Goal: Task Accomplishment & Management: Complete application form

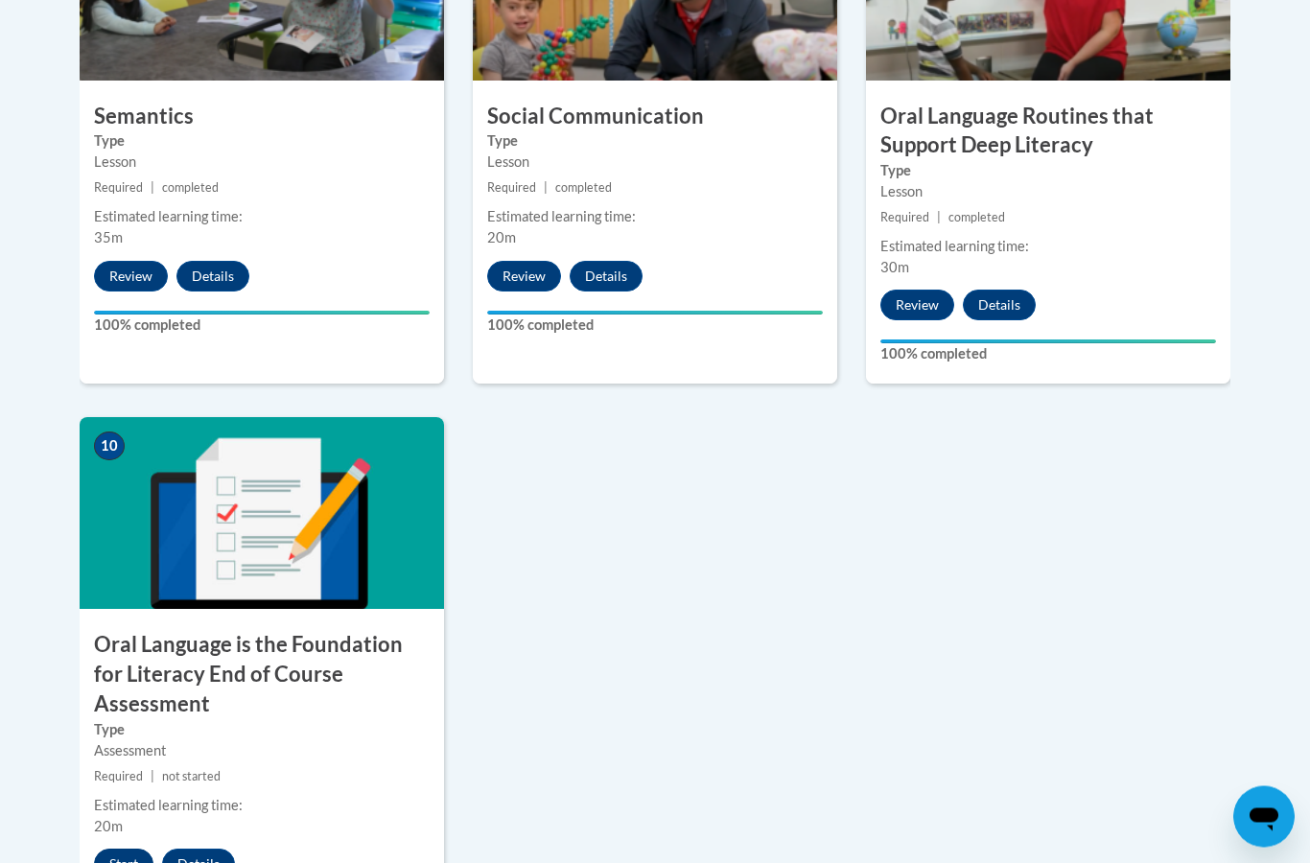
scroll to position [1842, 0]
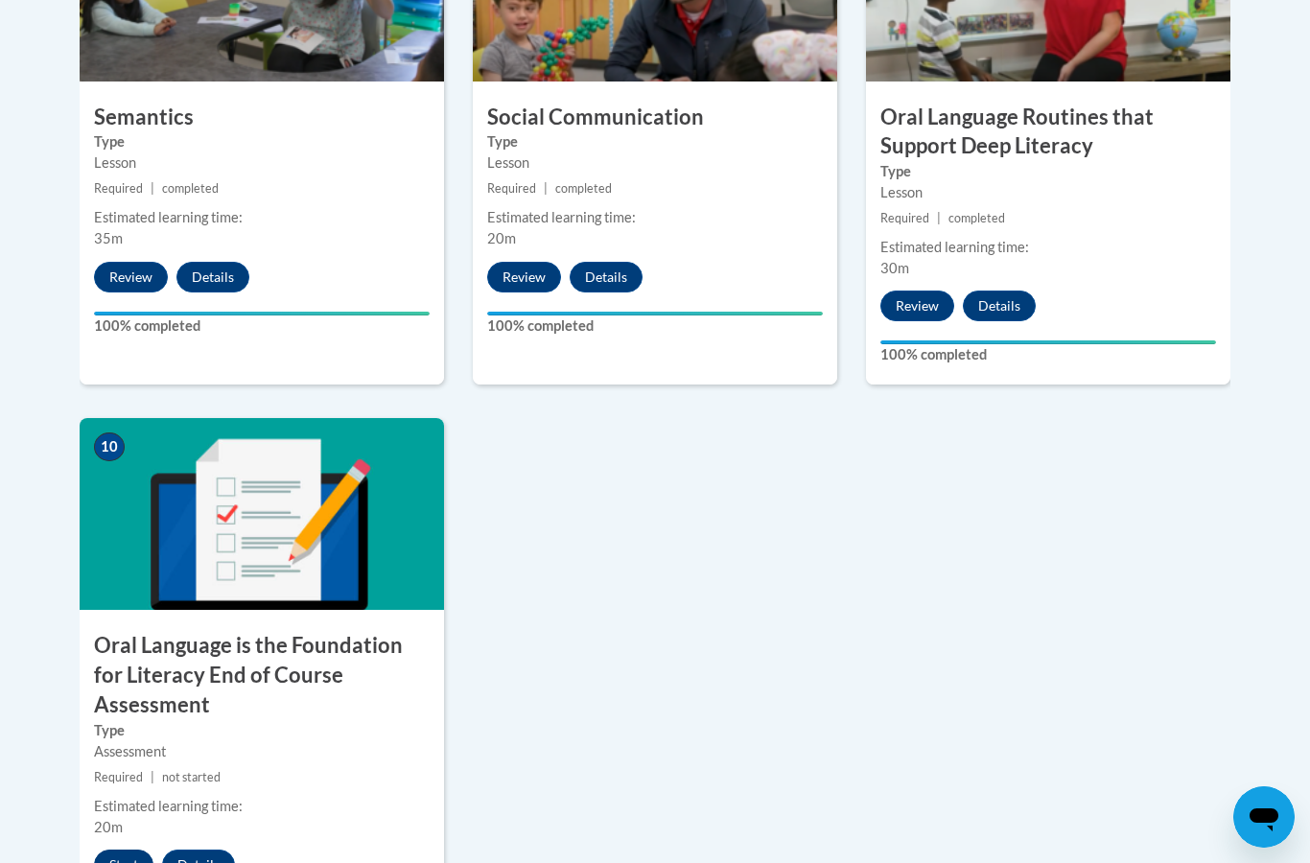
click at [108, 849] on button "Start" at bounding box center [123, 864] width 59 height 31
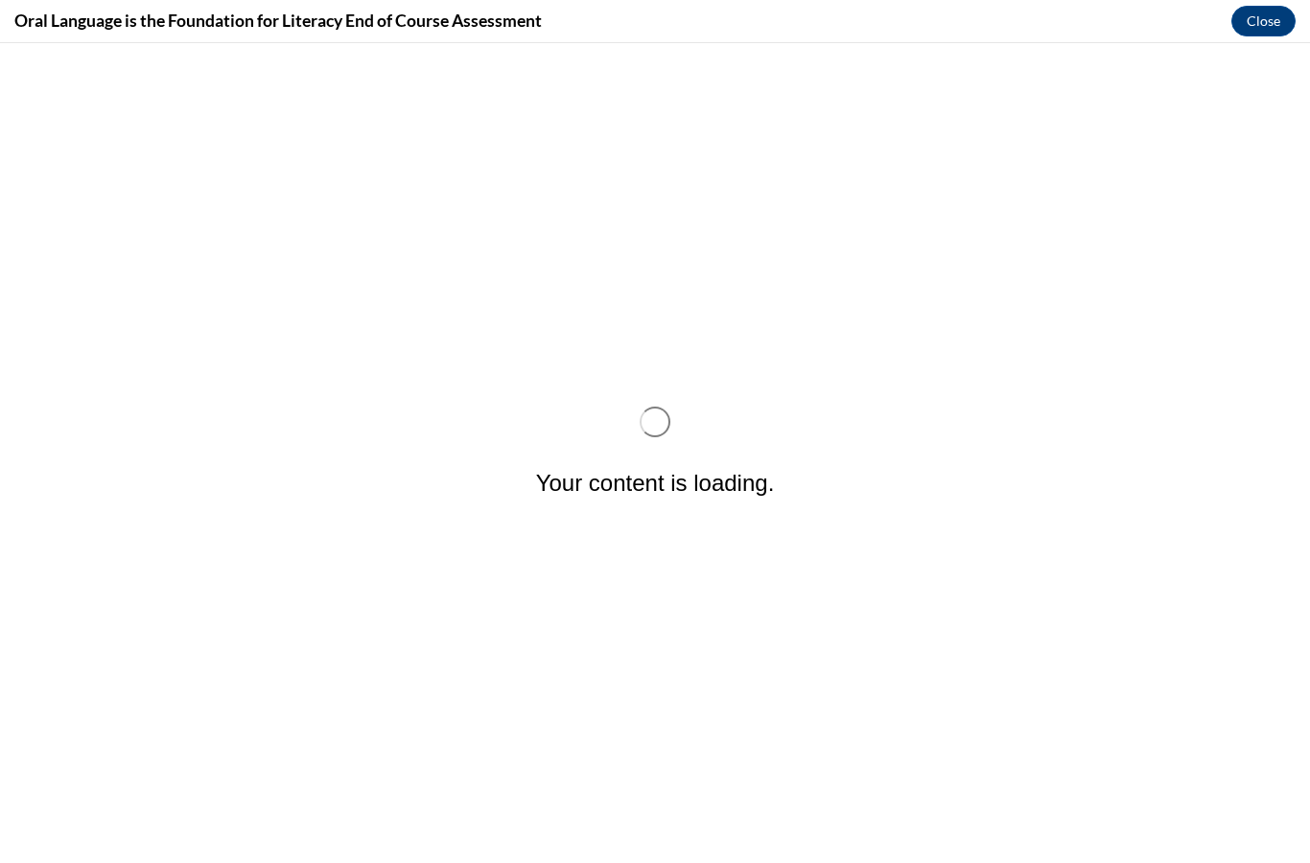
scroll to position [0, 0]
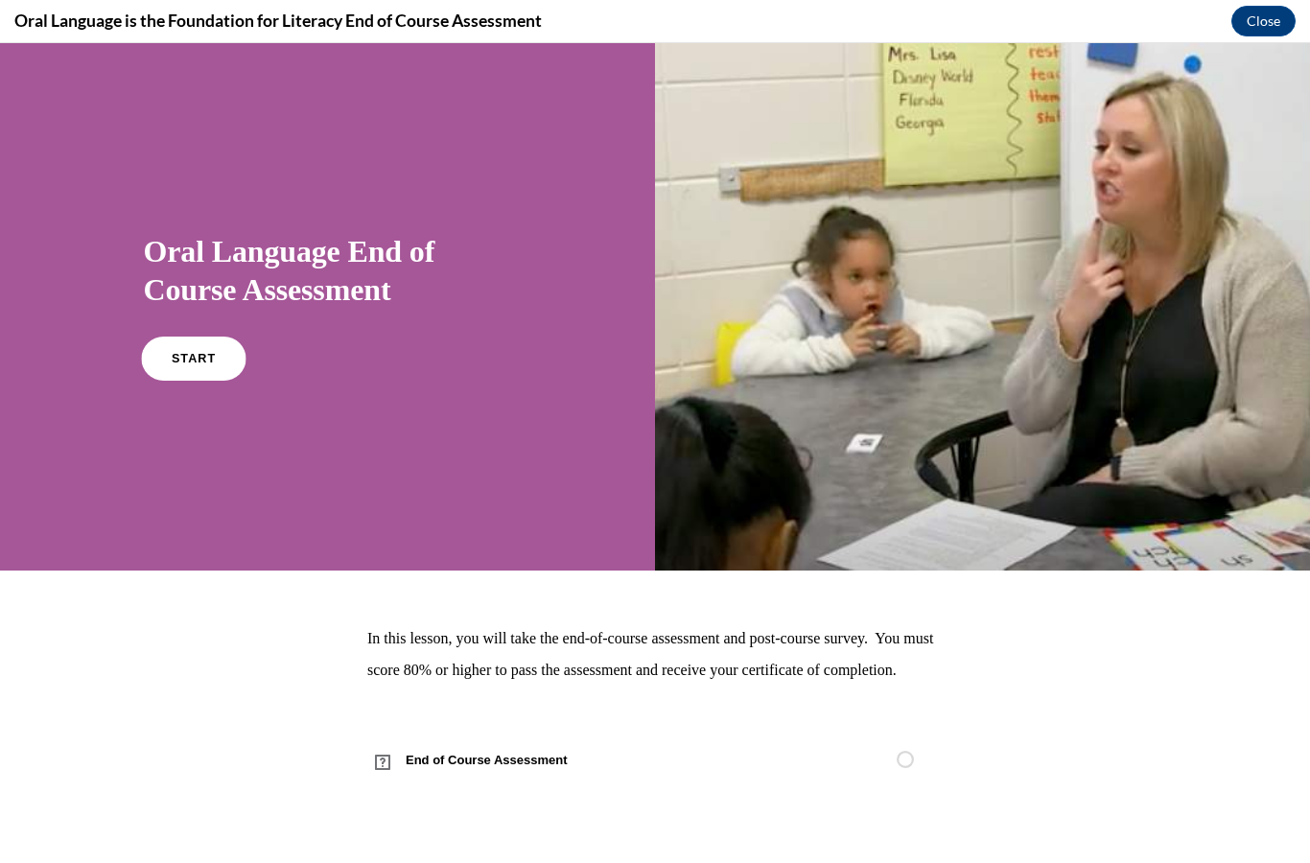
click at [200, 342] on link "START" at bounding box center [193, 358] width 104 height 44
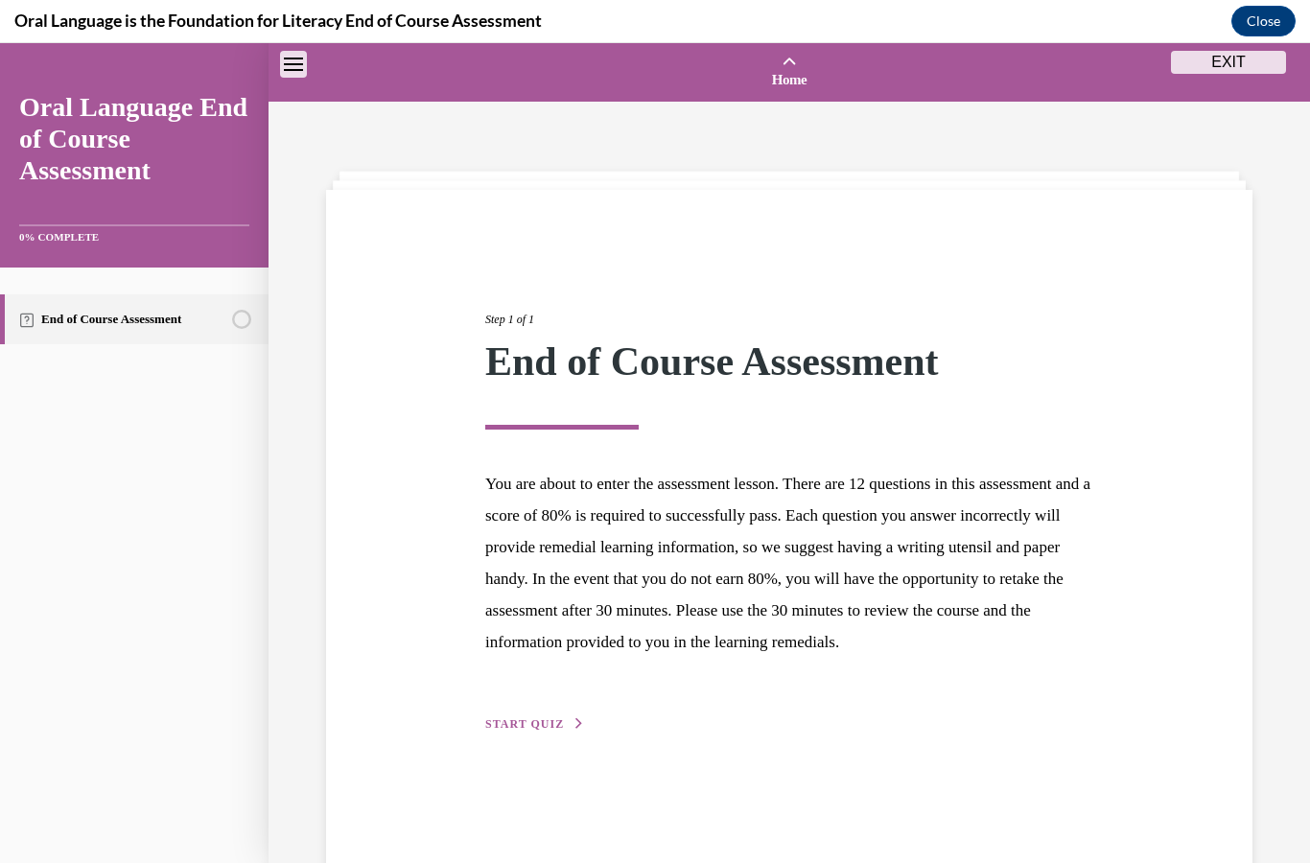
scroll to position [59, 0]
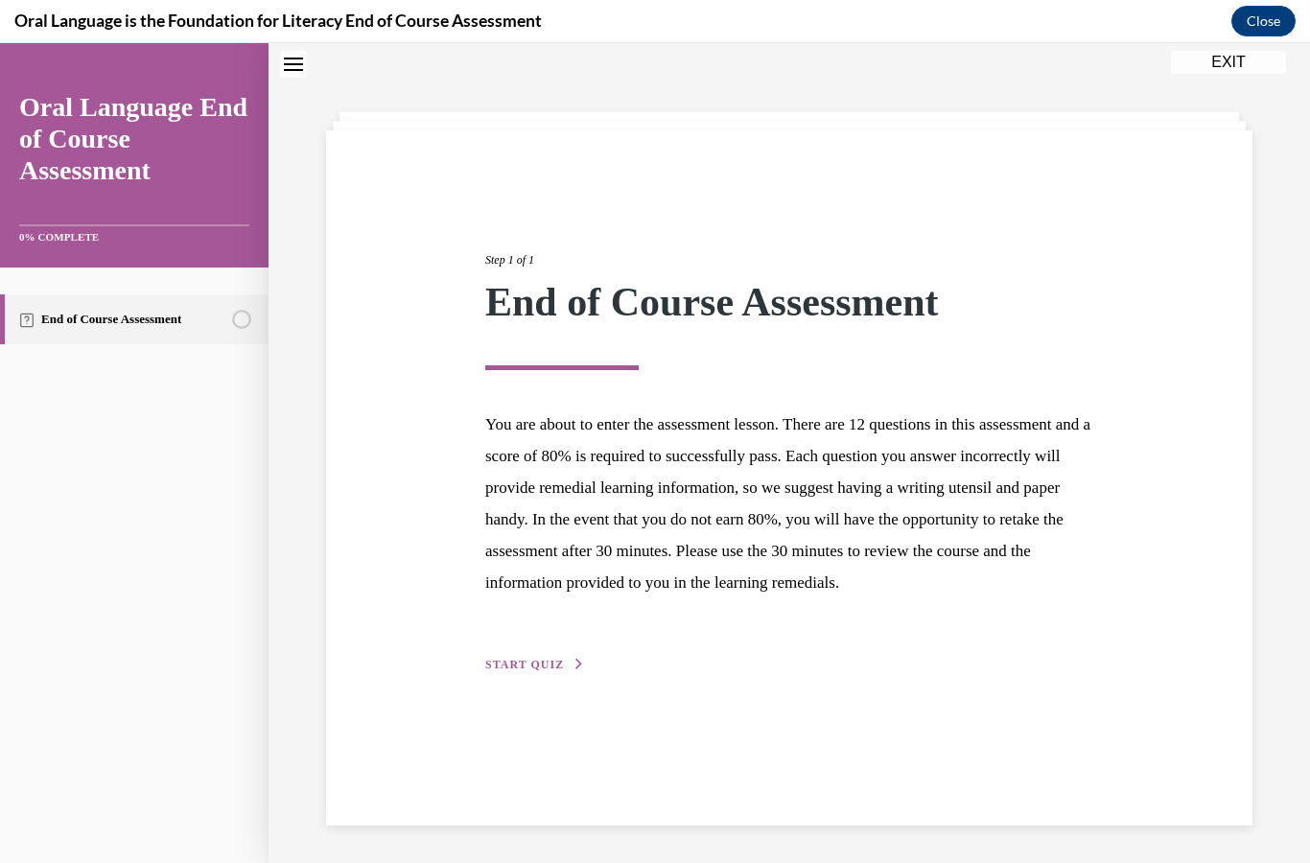
click at [515, 714] on div "Step 1 of 1 End of Course Assessment You are about to enter the assessment less…" at bounding box center [789, 477] width 926 height 695
click at [531, 675] on div "Step 1 of 1 End of Course Assessment You are about to enter the assessment less…" at bounding box center [789, 441] width 637 height 468
click at [539, 671] on span "START QUIZ" at bounding box center [524, 664] width 79 height 13
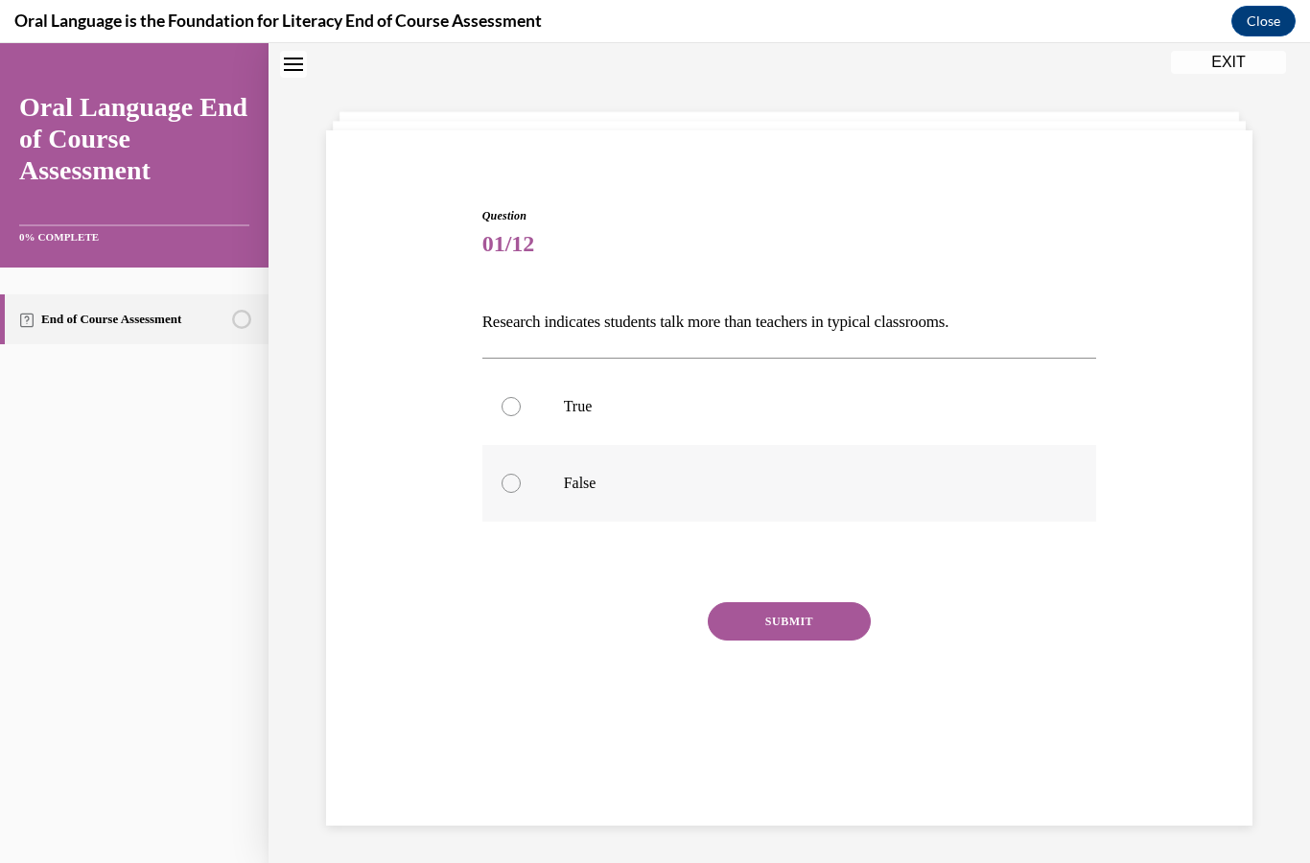
click at [513, 487] on div at bounding box center [510, 483] width 19 height 19
click at [513, 487] on input "False" at bounding box center [510, 483] width 19 height 19
radio input "true"
click at [766, 622] on button "SUBMIT" at bounding box center [788, 621] width 163 height 38
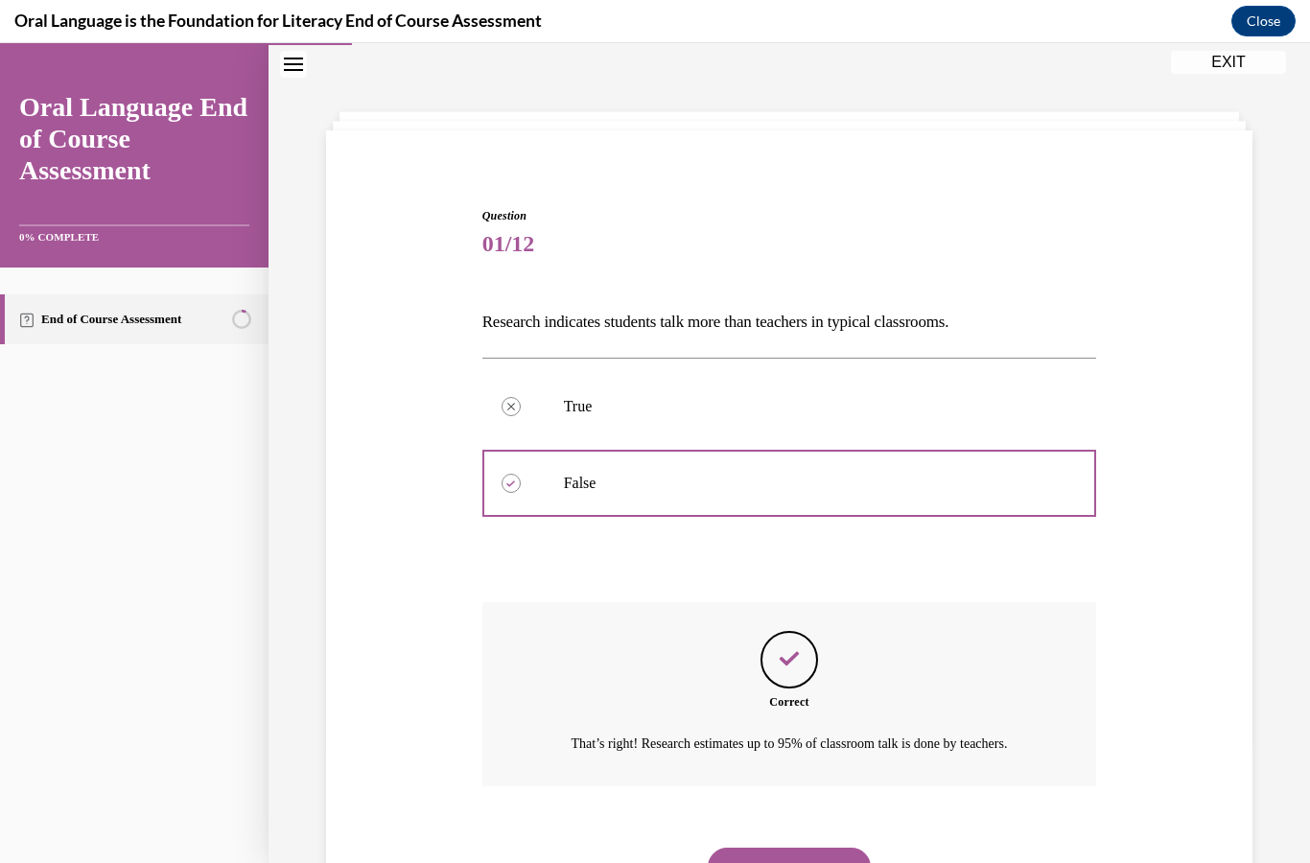
scroll to position [60, 0]
click at [763, 853] on button "NEXT" at bounding box center [788, 866] width 163 height 38
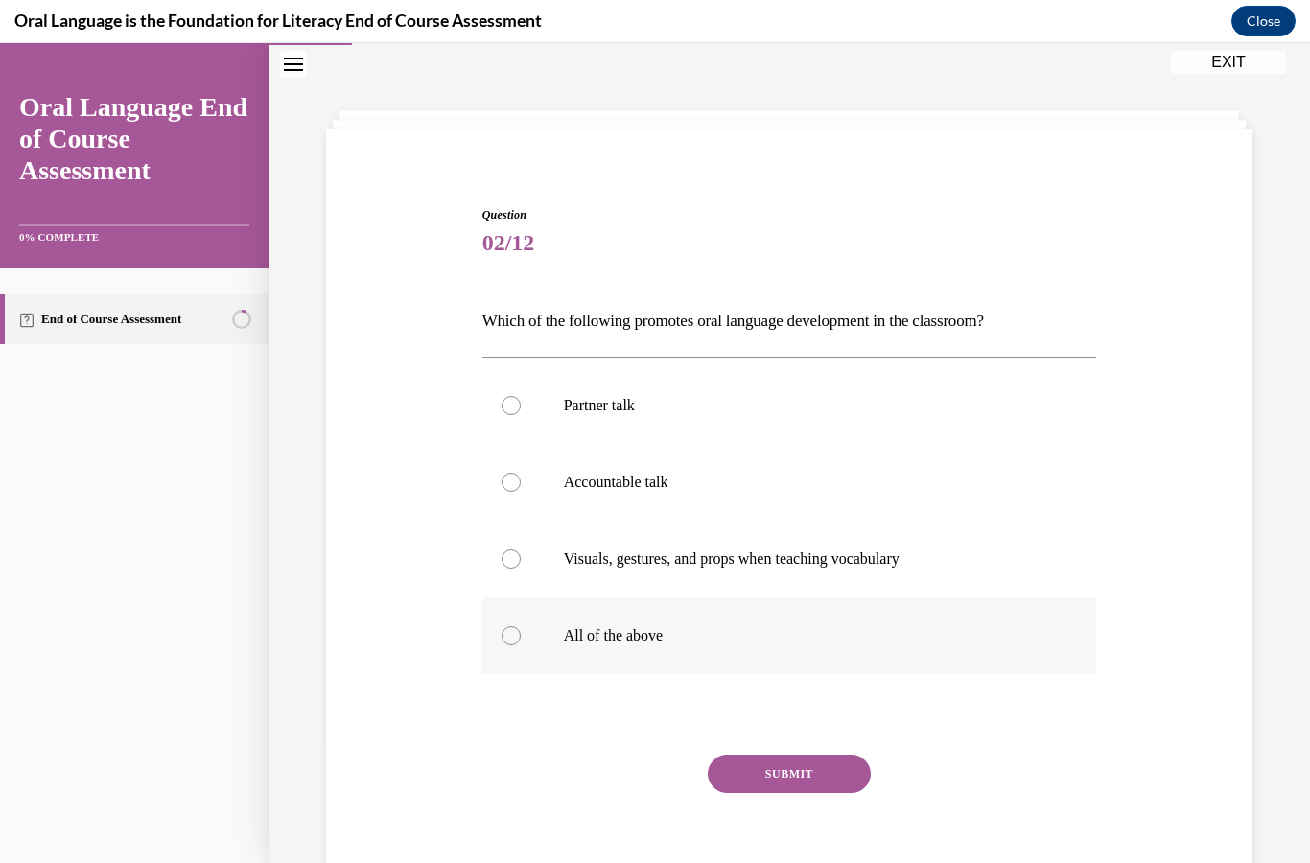
click at [527, 638] on label "All of the above" at bounding box center [789, 635] width 615 height 77
click at [521, 638] on input "All of the above" at bounding box center [510, 635] width 19 height 19
radio input "true"
click at [785, 778] on button "SUBMIT" at bounding box center [788, 773] width 163 height 38
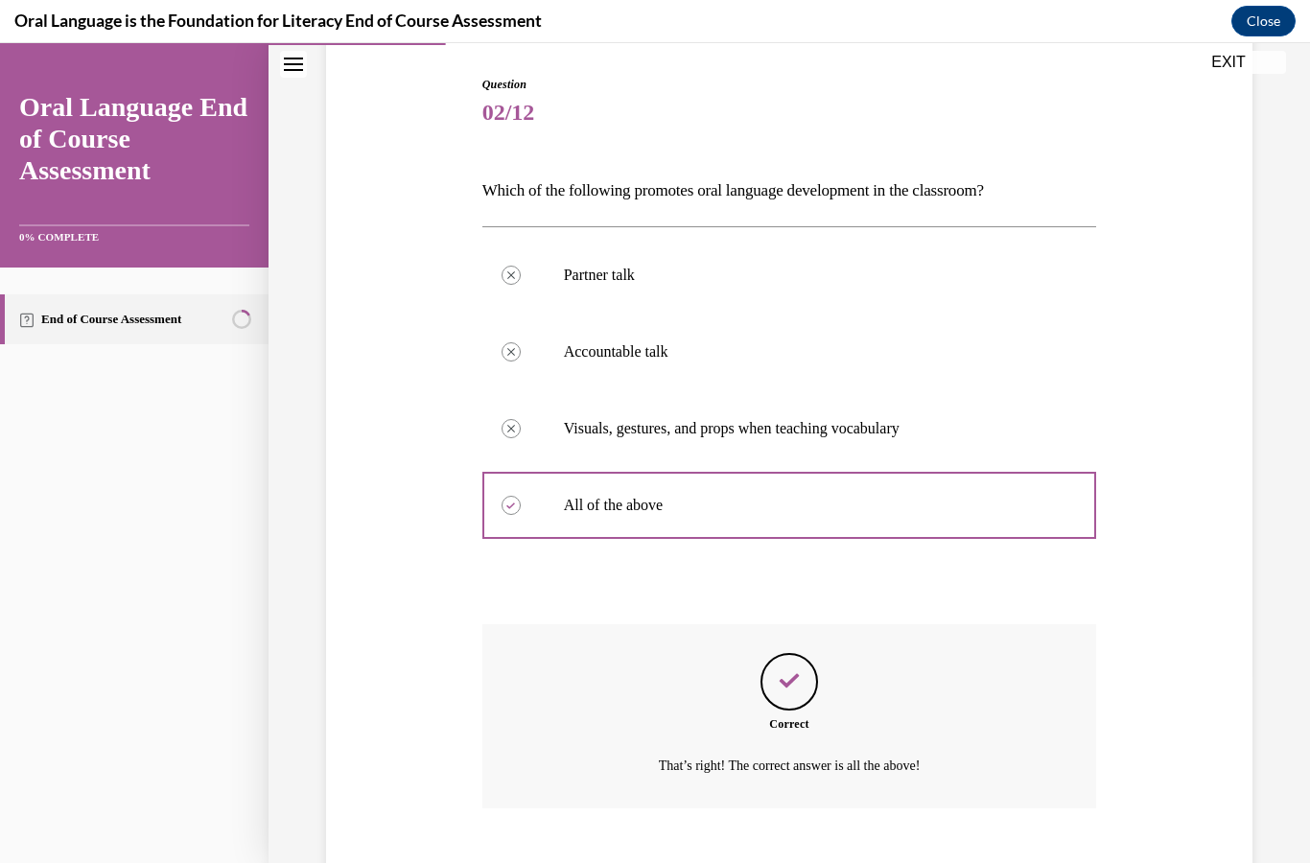
scroll to position [202, 0]
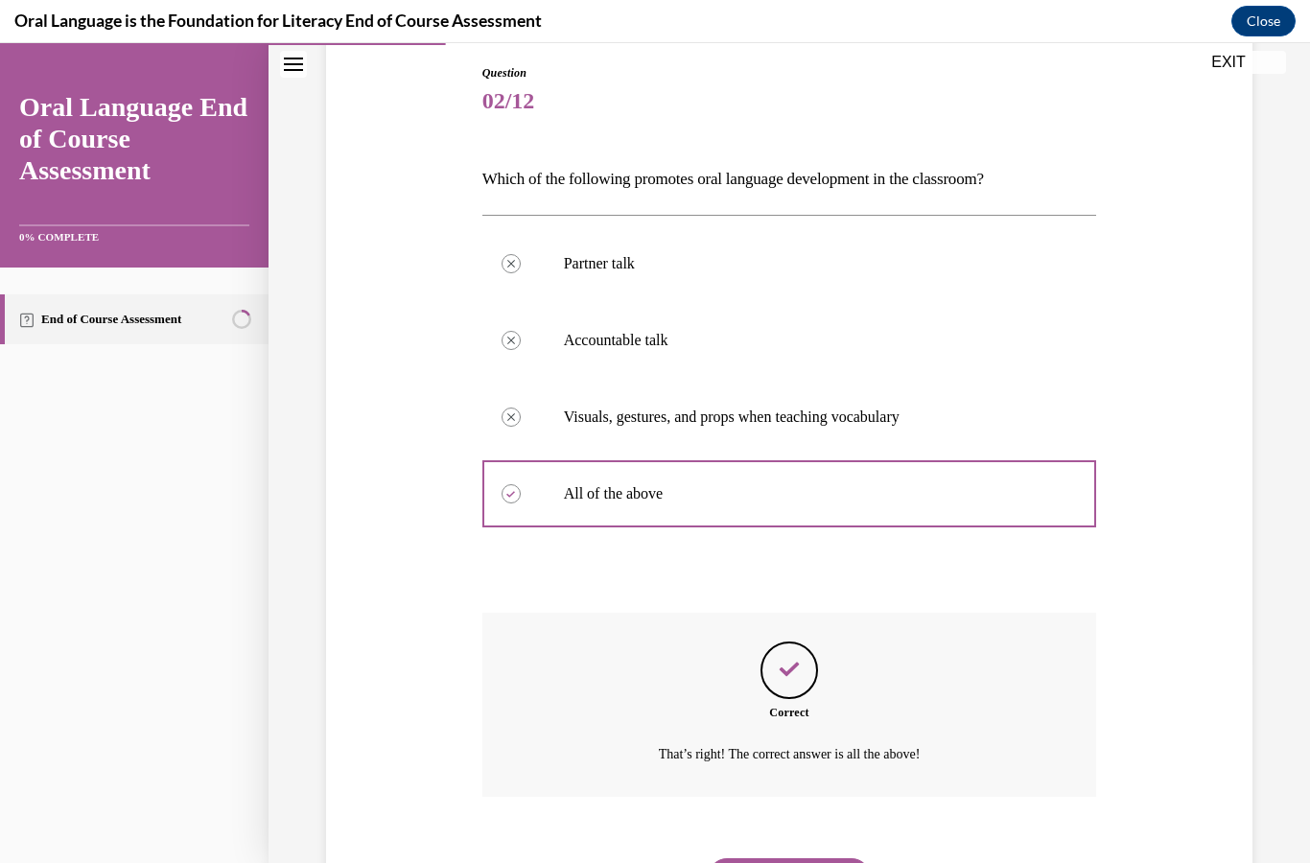
click at [797, 858] on button "NEXT" at bounding box center [788, 877] width 163 height 38
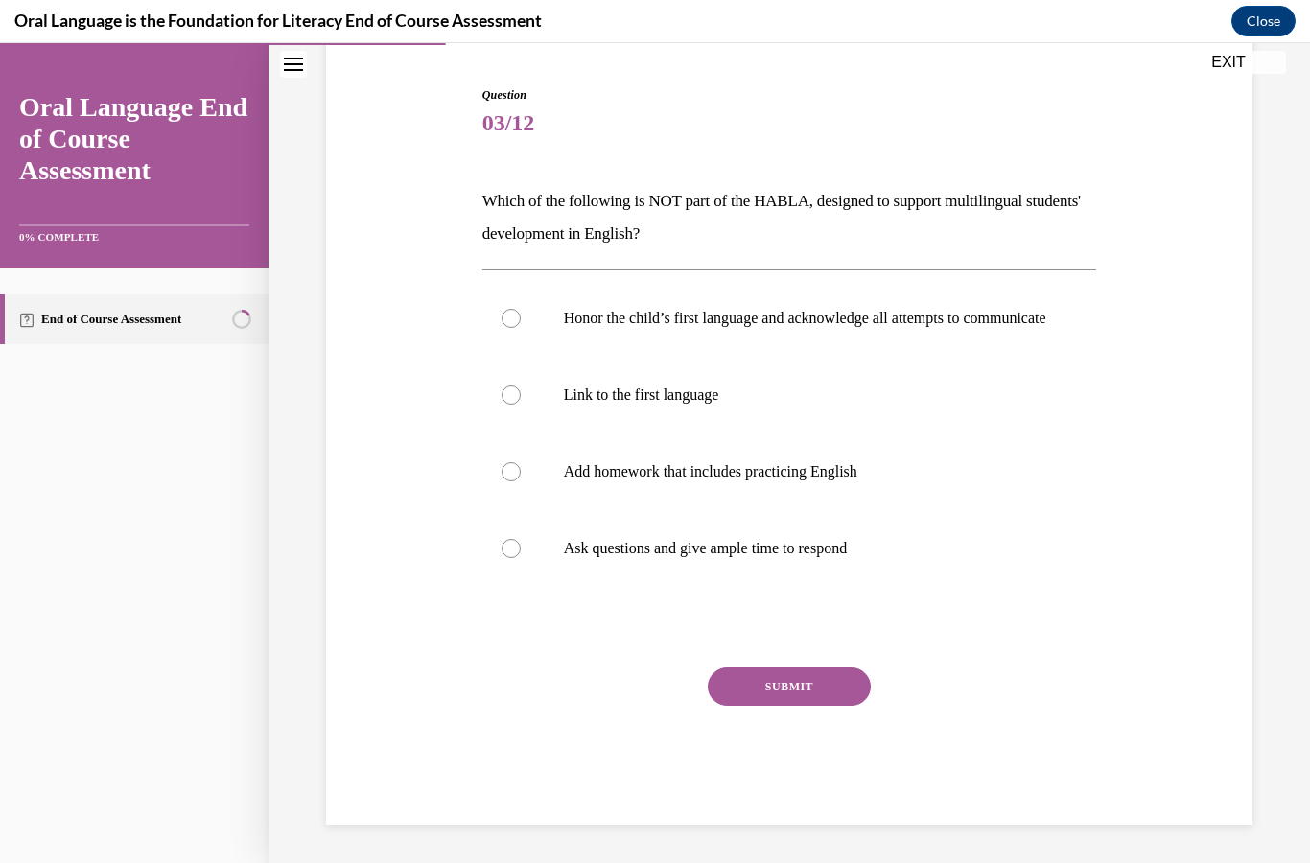
scroll to position [100, 0]
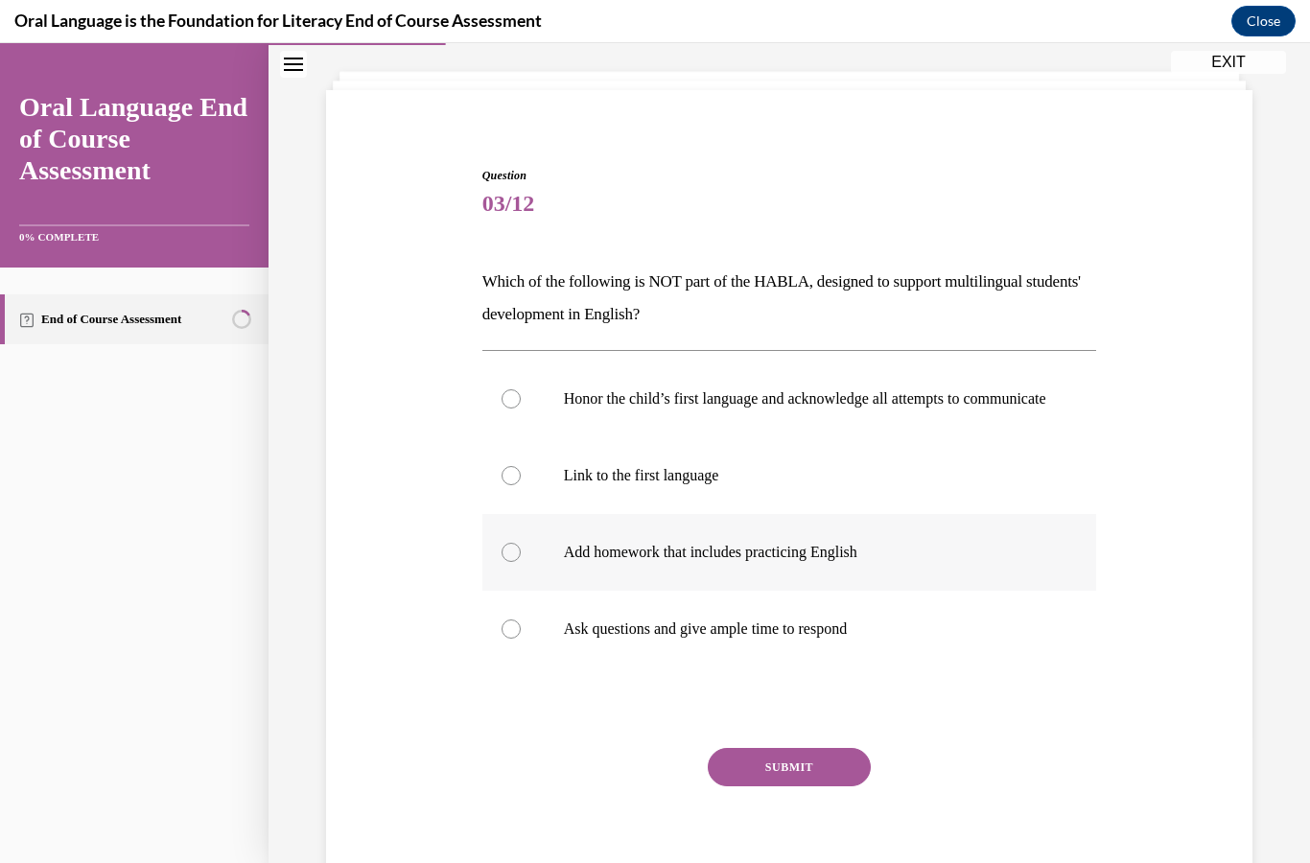
click at [799, 562] on p "Add homework that includes practicing English" at bounding box center [806, 552] width 485 height 19
click at [521, 562] on input "Add homework that includes practicing English" at bounding box center [510, 552] width 19 height 19
radio input "true"
click at [761, 786] on button "SUBMIT" at bounding box center [788, 767] width 163 height 38
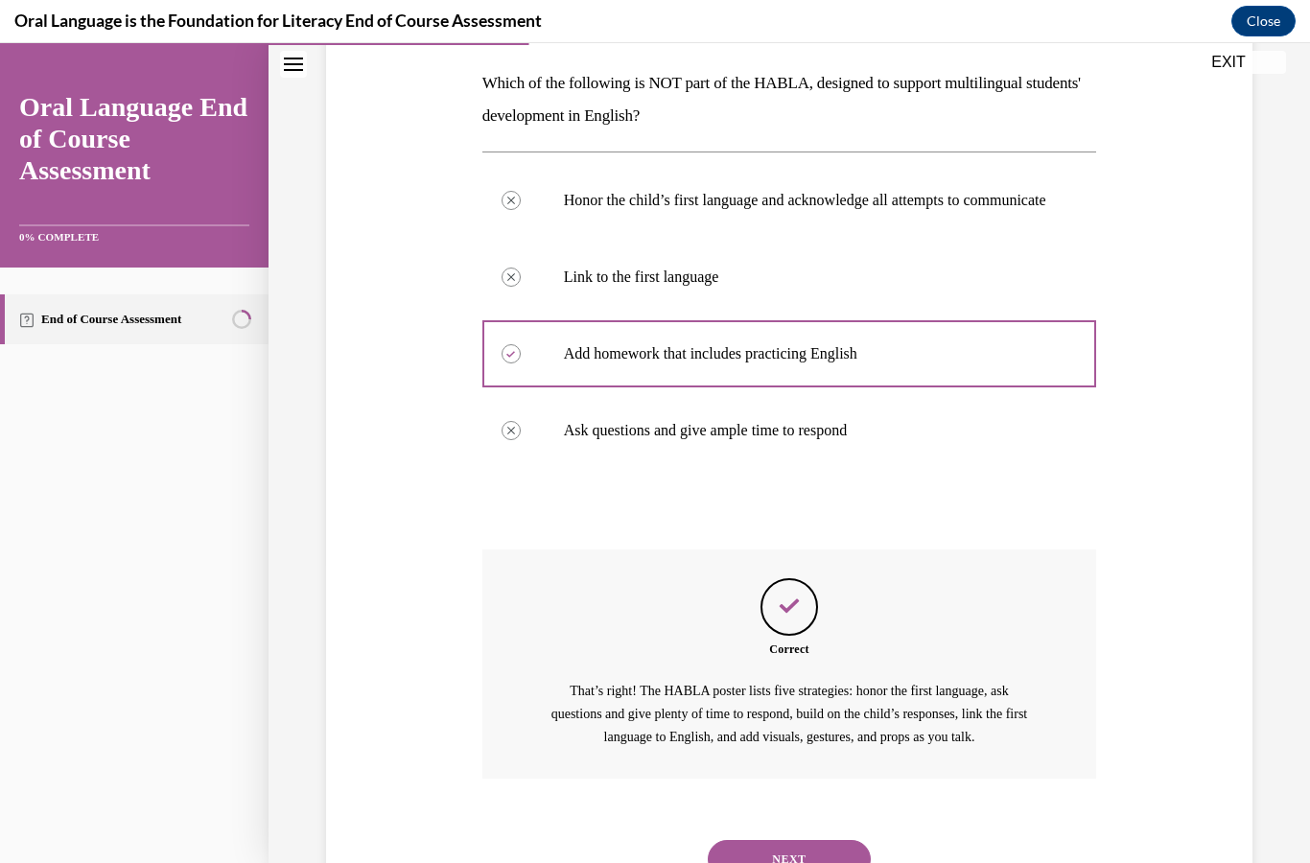
click at [805, 856] on button "NEXT" at bounding box center [788, 859] width 163 height 38
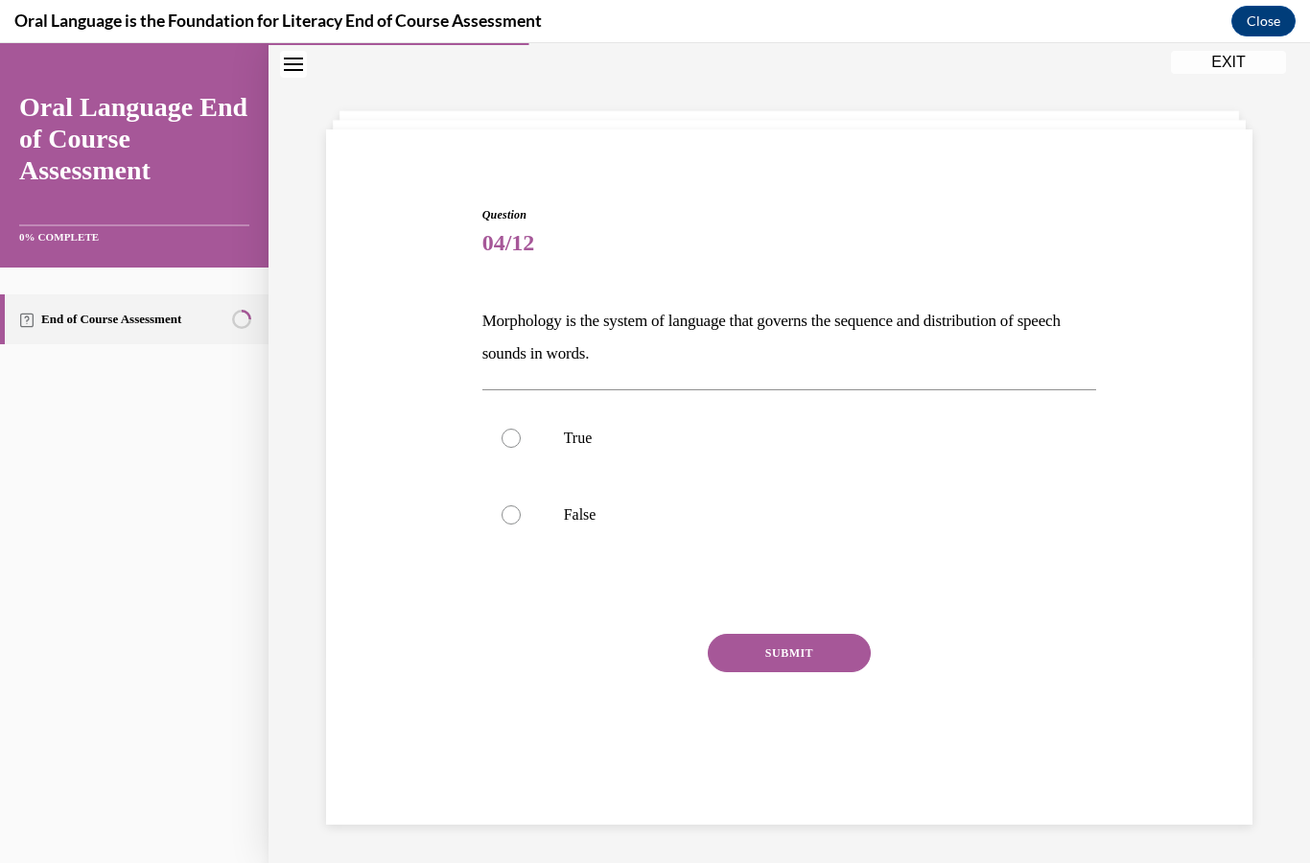
scroll to position [60, 0]
click at [514, 518] on div at bounding box center [510, 514] width 19 height 19
click at [514, 518] on input "False" at bounding box center [510, 514] width 19 height 19
radio input "true"
click at [780, 648] on button "SUBMIT" at bounding box center [788, 653] width 163 height 38
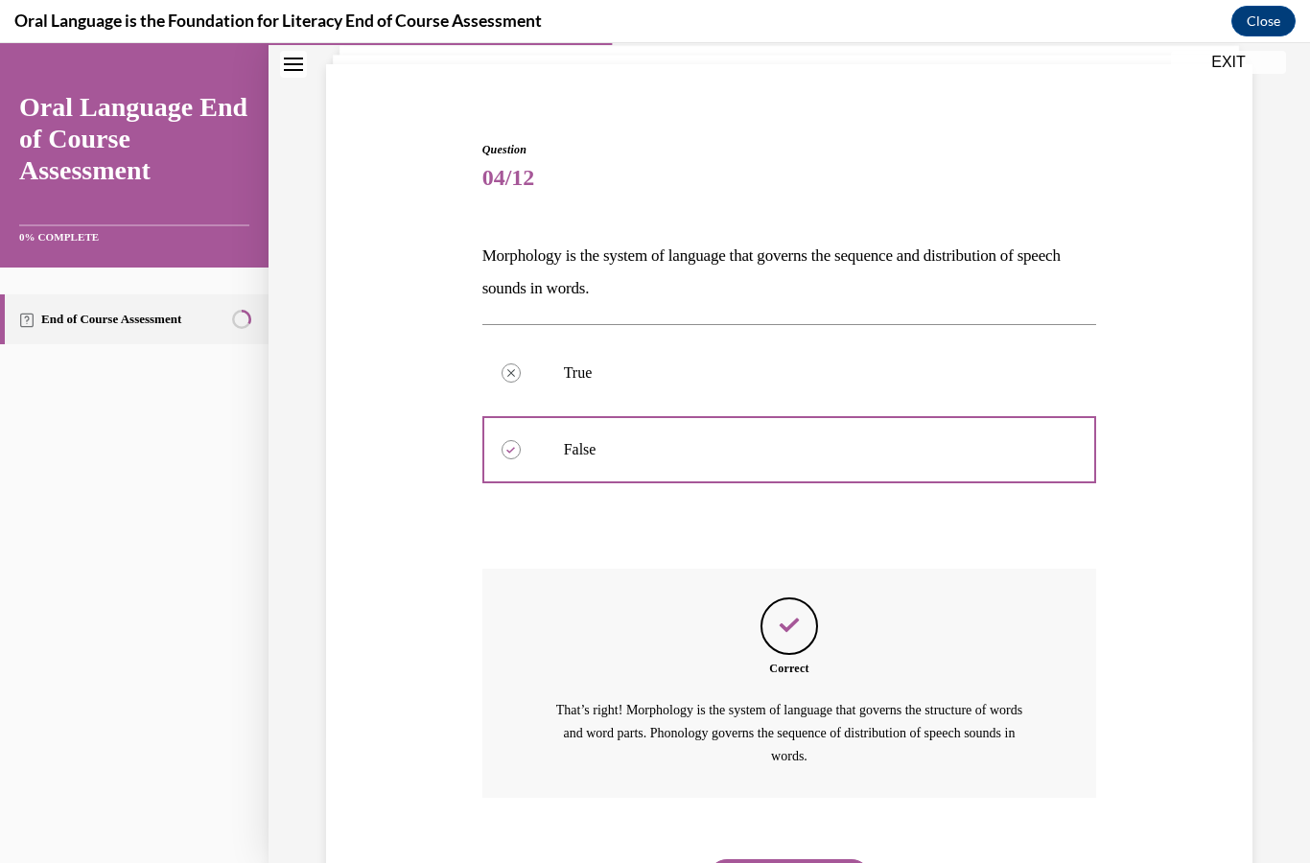
click at [803, 859] on button "NEXT" at bounding box center [788, 878] width 163 height 38
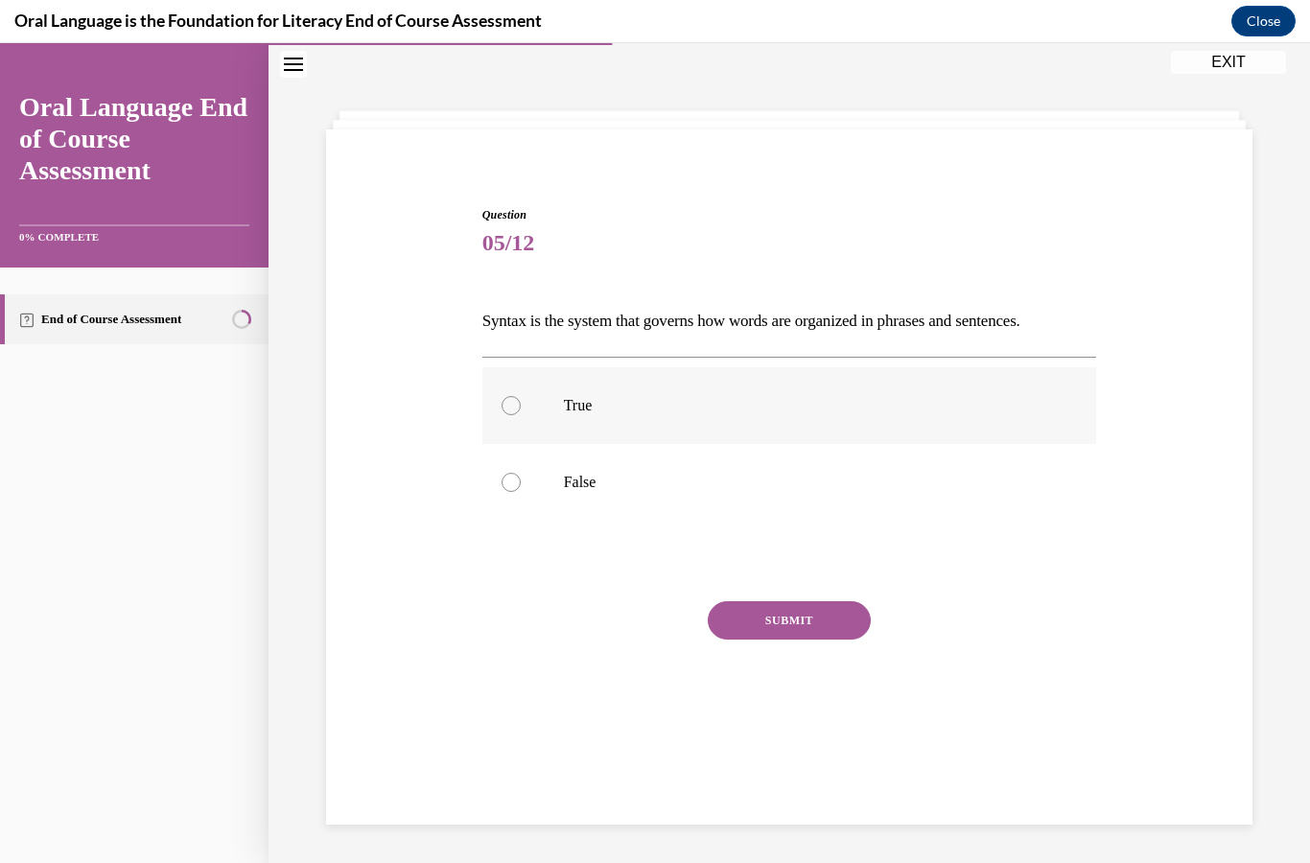
click at [533, 394] on label "True" at bounding box center [789, 405] width 615 height 77
click at [521, 396] on input "True" at bounding box center [510, 405] width 19 height 19
radio input "true"
click at [780, 620] on button "SUBMIT" at bounding box center [788, 620] width 163 height 38
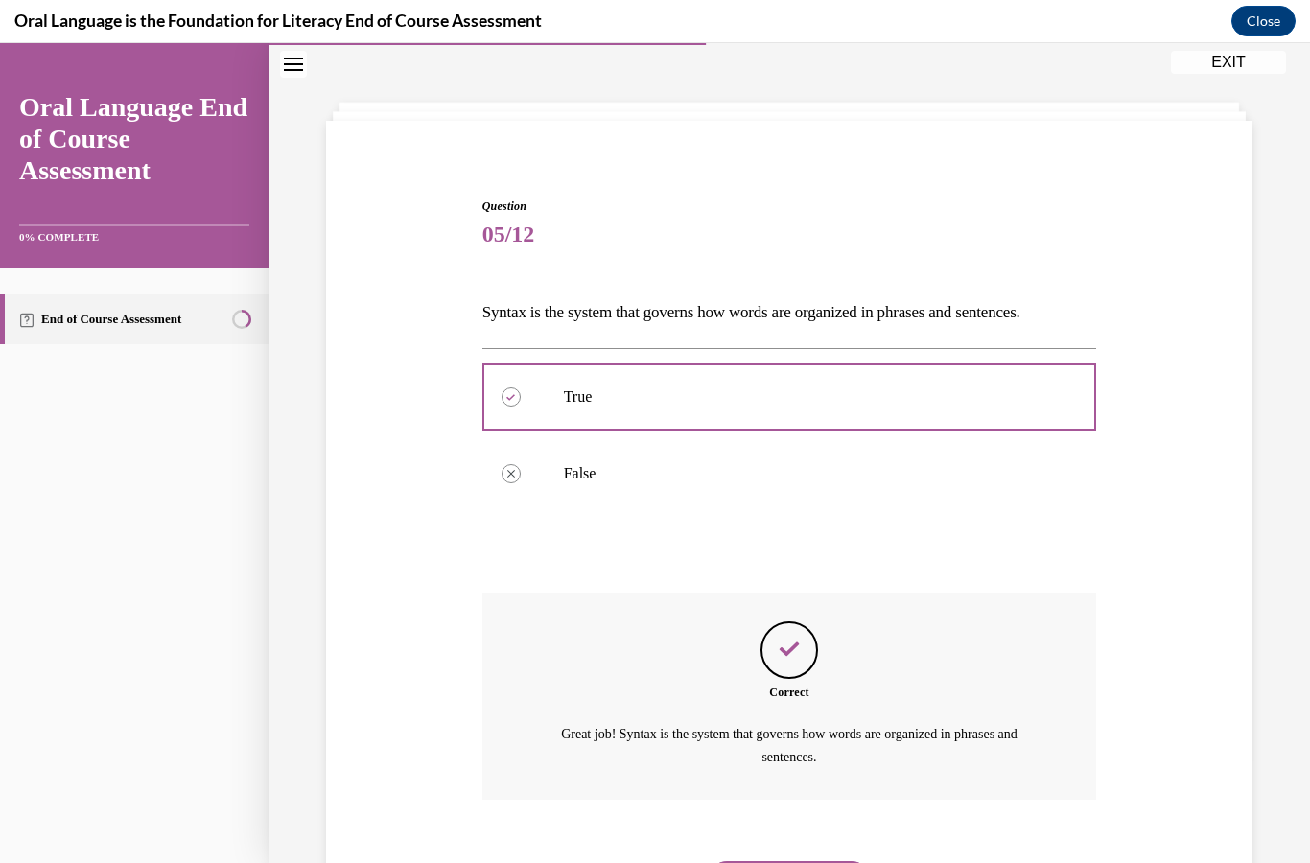
scroll to position [71, 0]
click at [812, 859] on button "NEXT" at bounding box center [788, 878] width 163 height 38
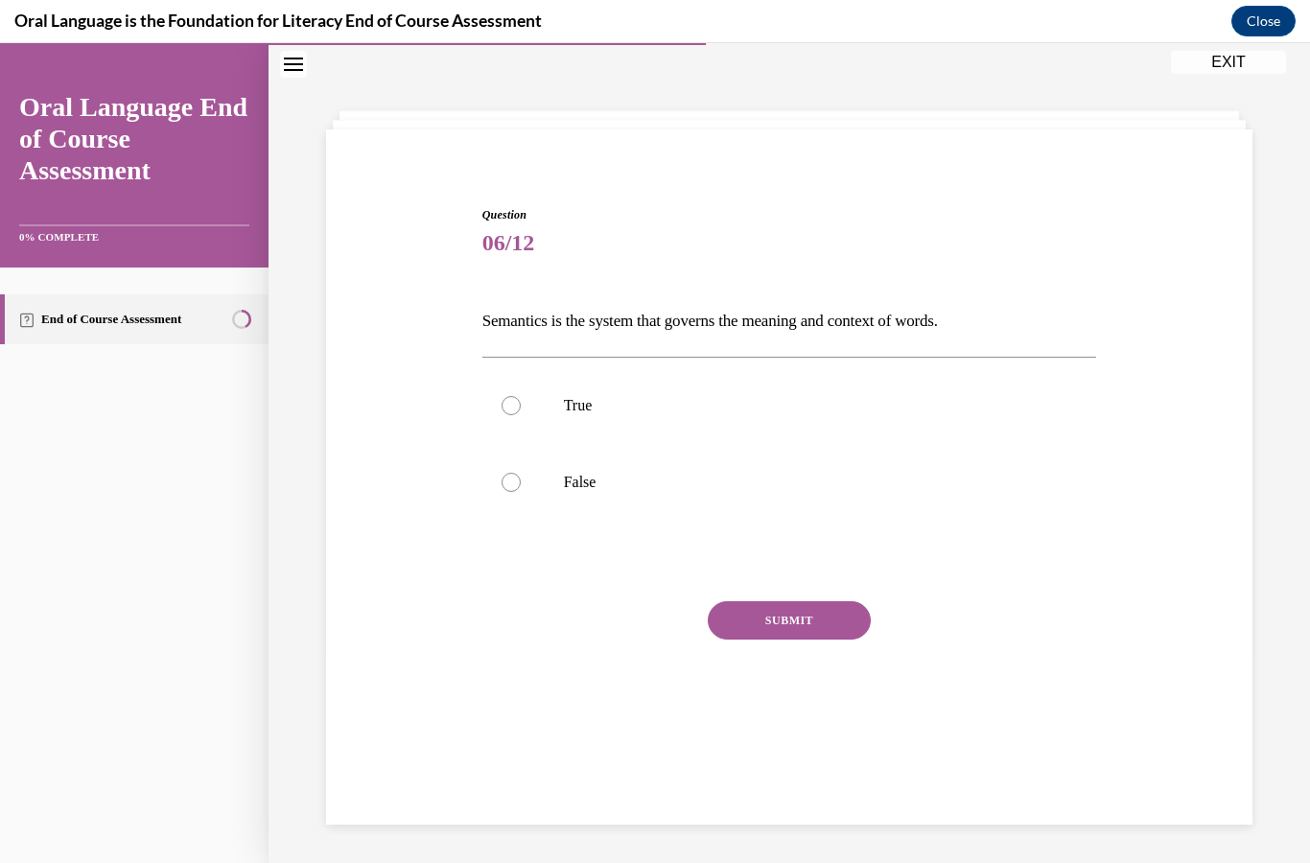
scroll to position [60, 0]
click at [521, 405] on label "True" at bounding box center [789, 405] width 615 height 77
click at [521, 405] on input "True" at bounding box center [510, 405] width 19 height 19
radio input "true"
click at [814, 628] on button "SUBMIT" at bounding box center [788, 620] width 163 height 38
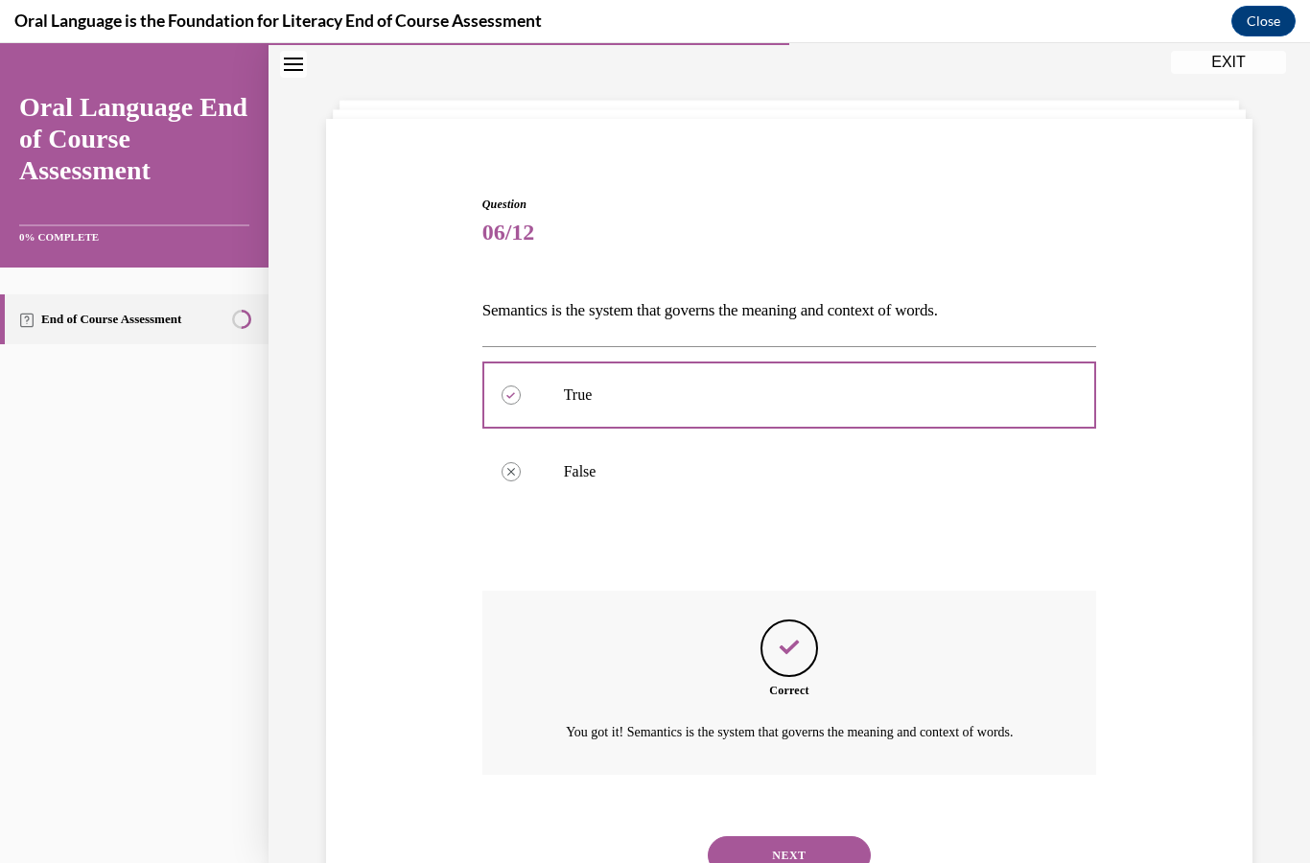
scroll to position [71, 0]
click at [856, 862] on button "NEXT" at bounding box center [788, 855] width 163 height 38
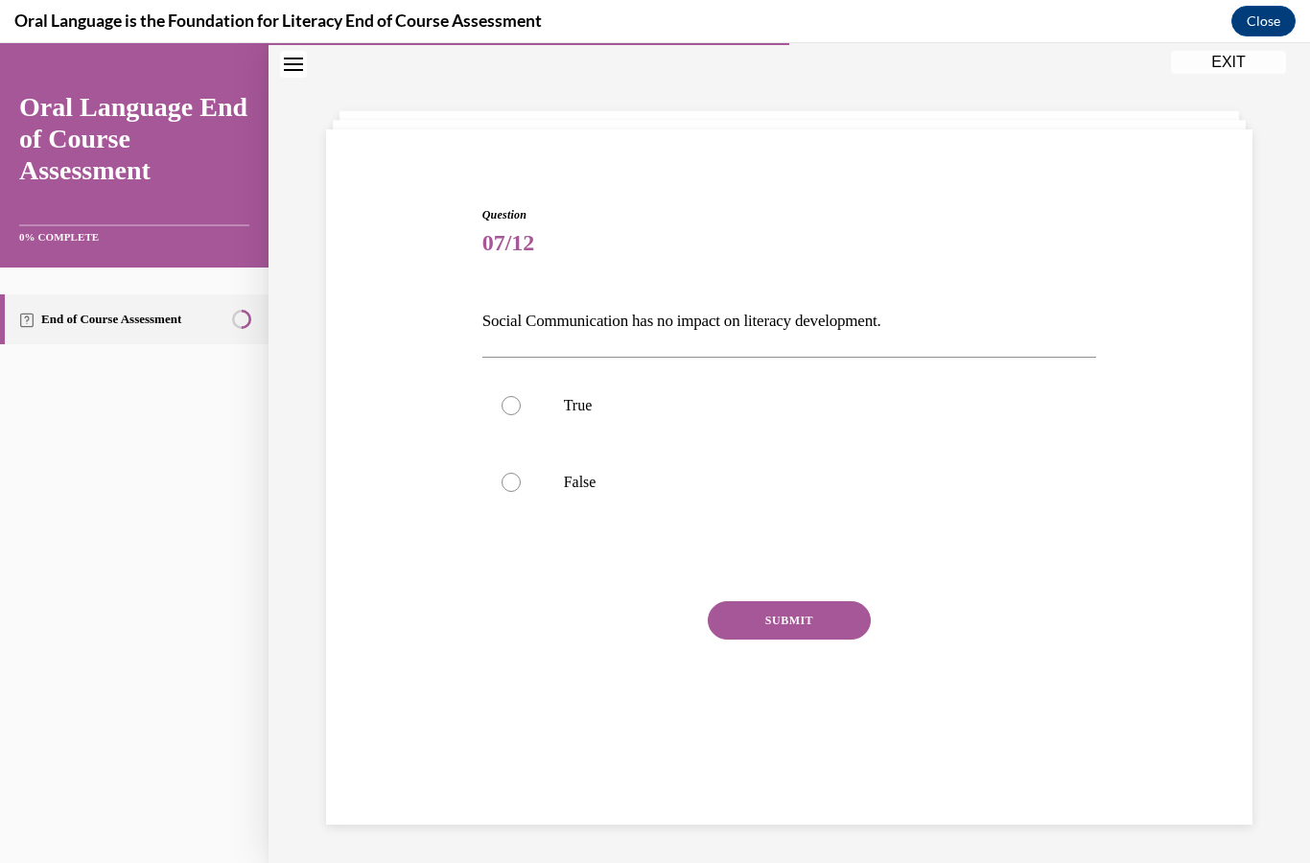
scroll to position [60, 0]
click at [523, 490] on label "False" at bounding box center [789, 482] width 615 height 77
click at [521, 490] on input "False" at bounding box center [510, 482] width 19 height 19
radio input "true"
click at [809, 628] on button "SUBMIT" at bounding box center [788, 620] width 163 height 38
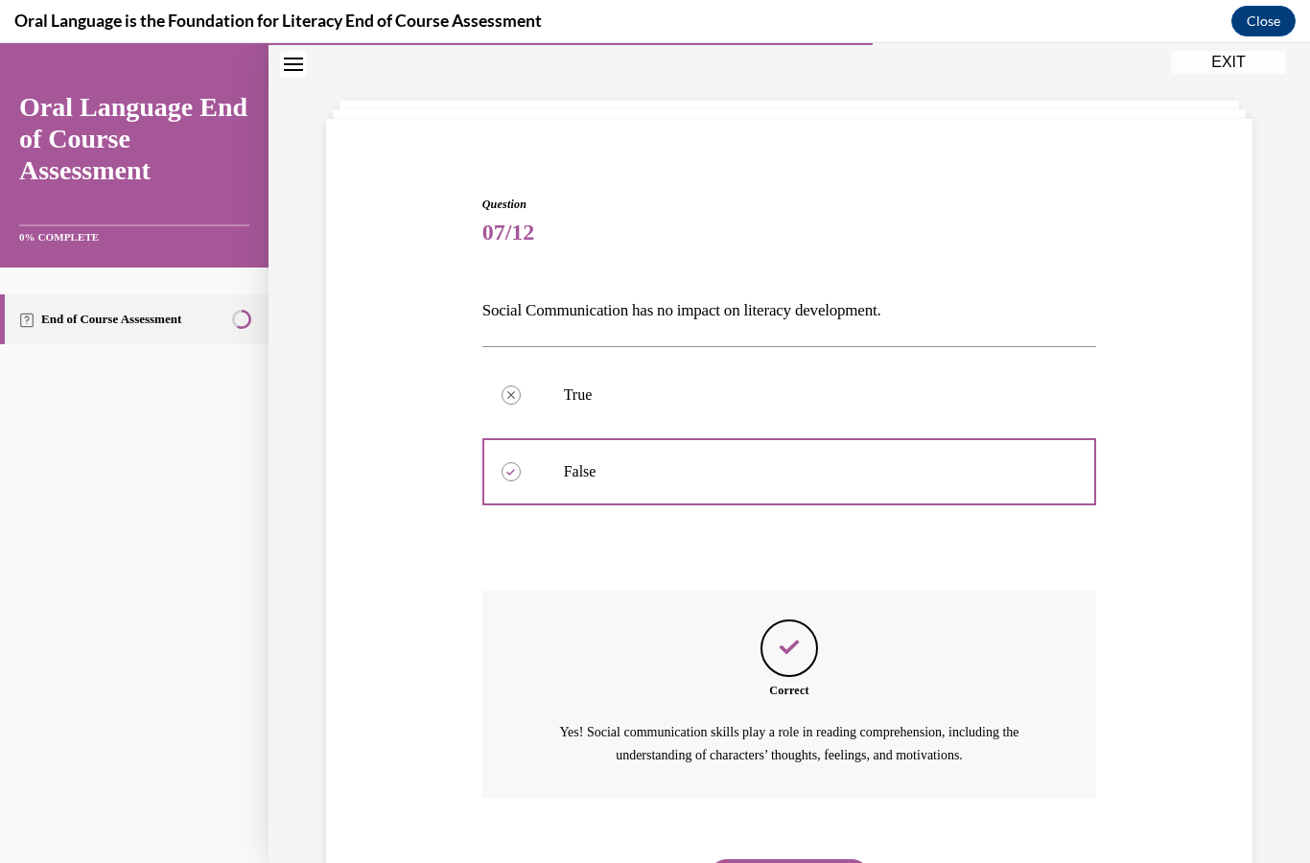
scroll to position [71, 0]
click at [814, 859] on button "NEXT" at bounding box center [788, 878] width 163 height 38
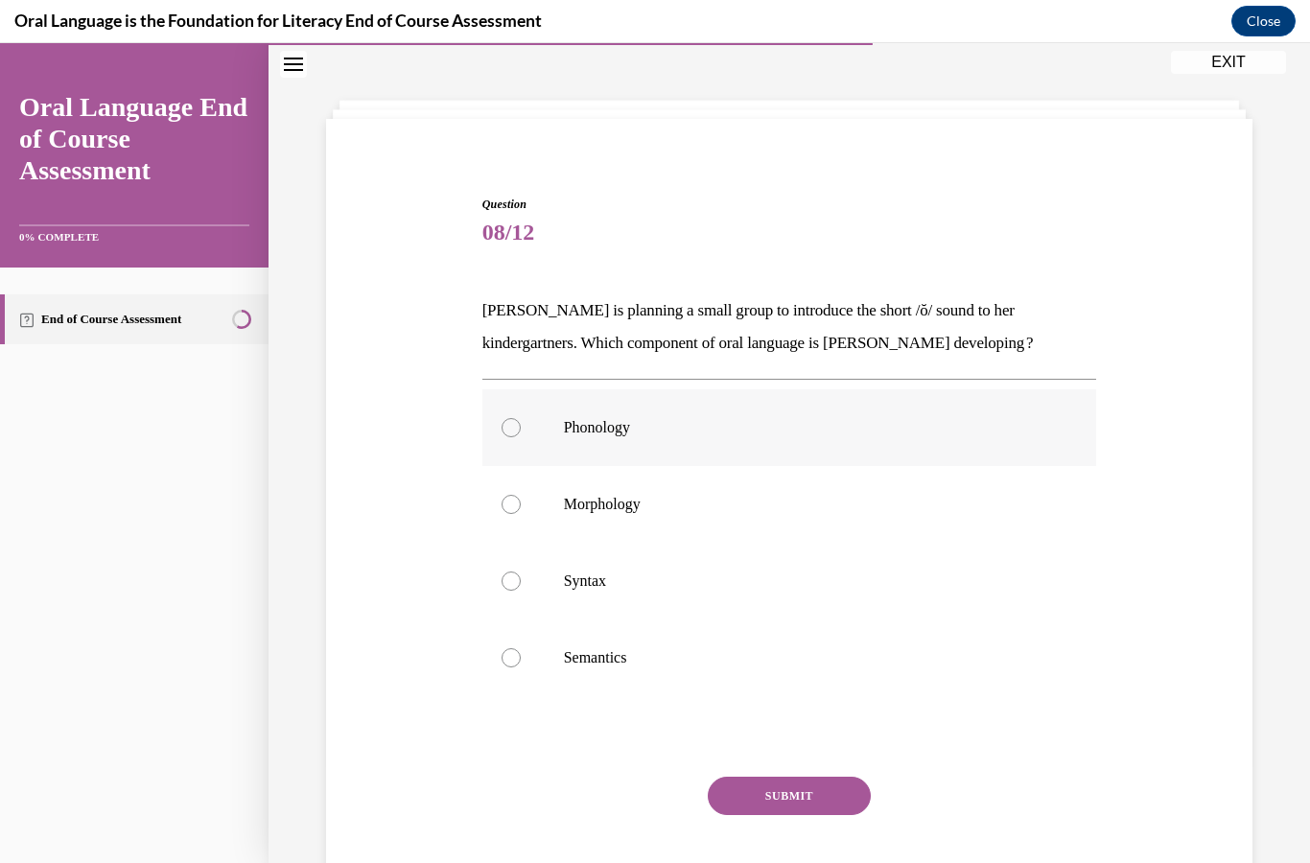
click at [522, 424] on label "Phonology" at bounding box center [789, 427] width 615 height 77
click at [521, 424] on input "Phonology" at bounding box center [510, 427] width 19 height 19
radio input "true"
click at [777, 810] on button "SUBMIT" at bounding box center [788, 796] width 163 height 38
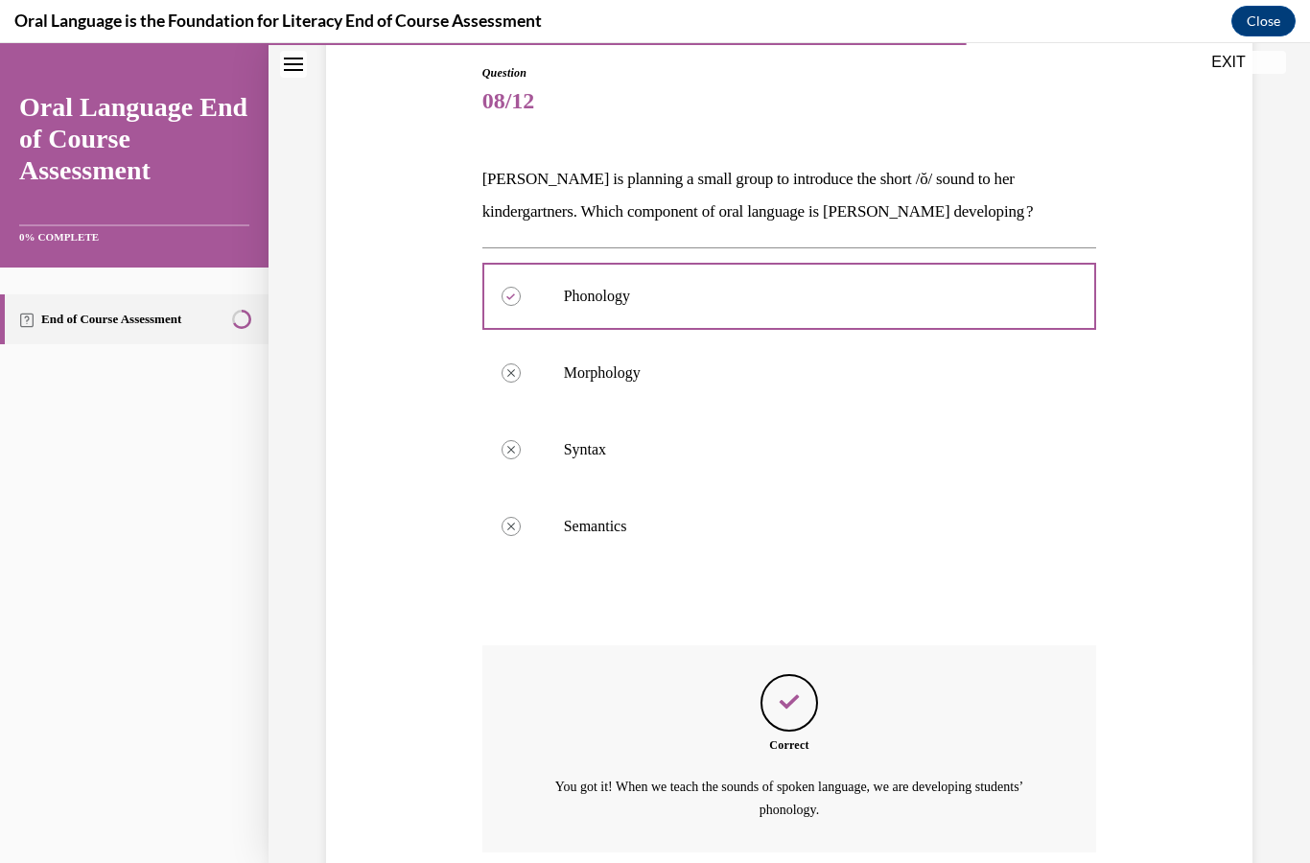
scroll to position [257, 0]
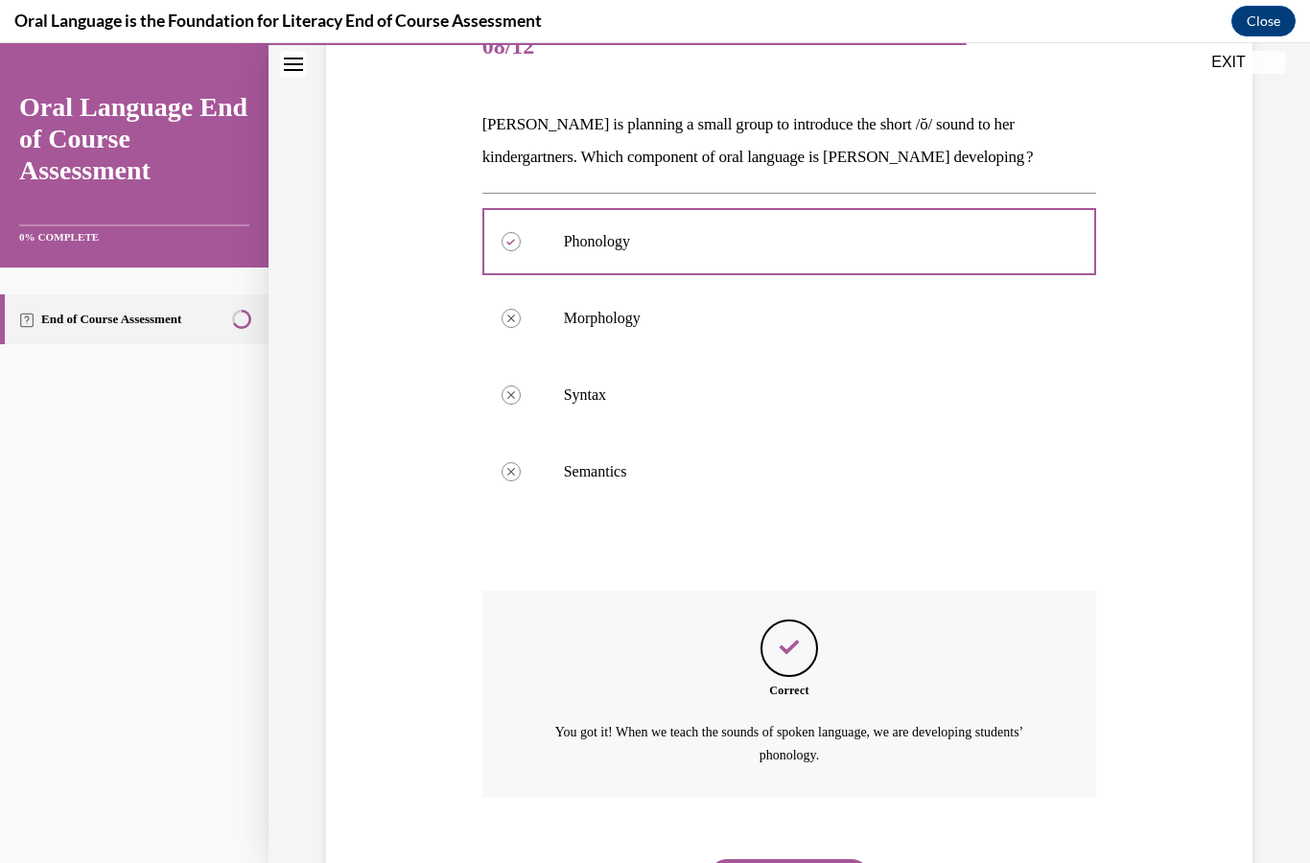
click at [837, 862] on button "NEXT" at bounding box center [788, 878] width 163 height 38
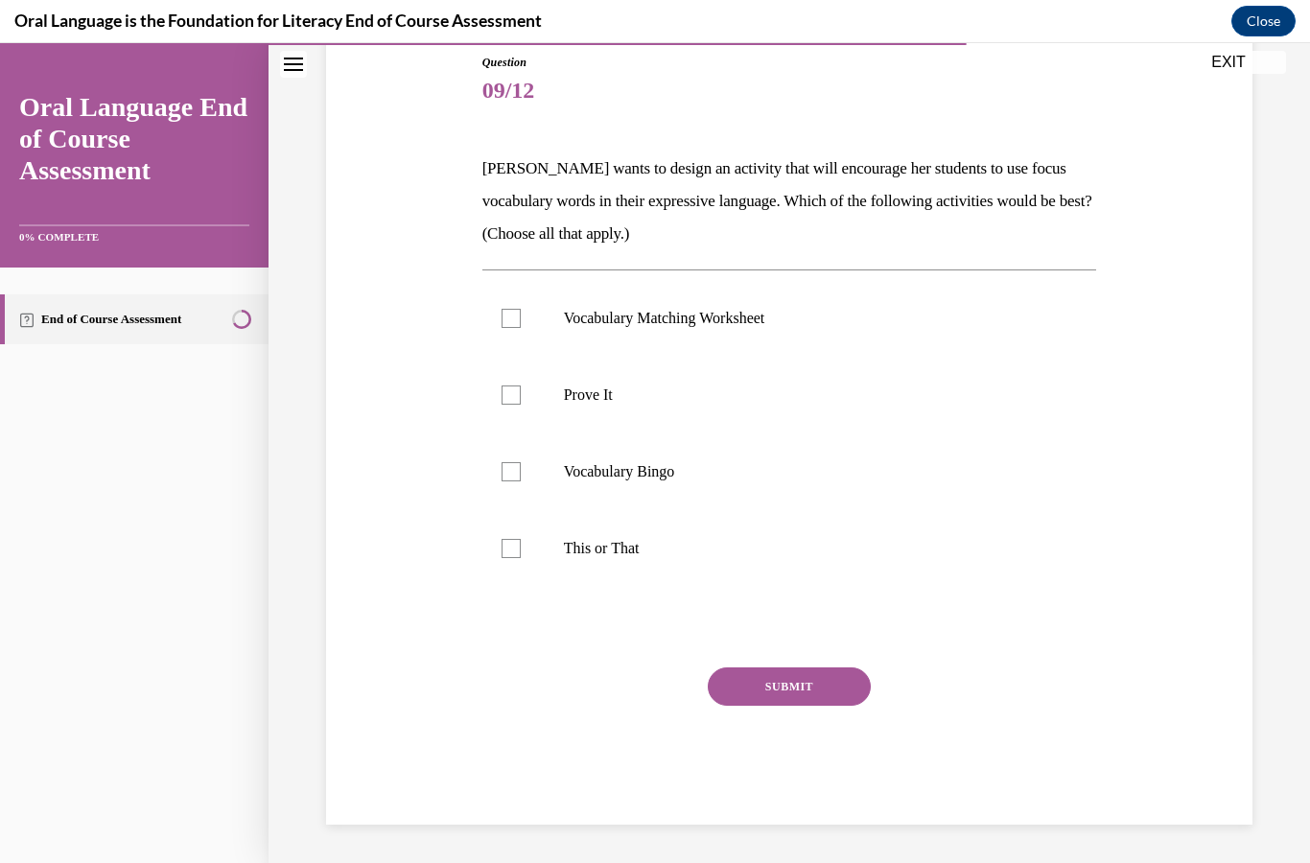
scroll to position [113, 0]
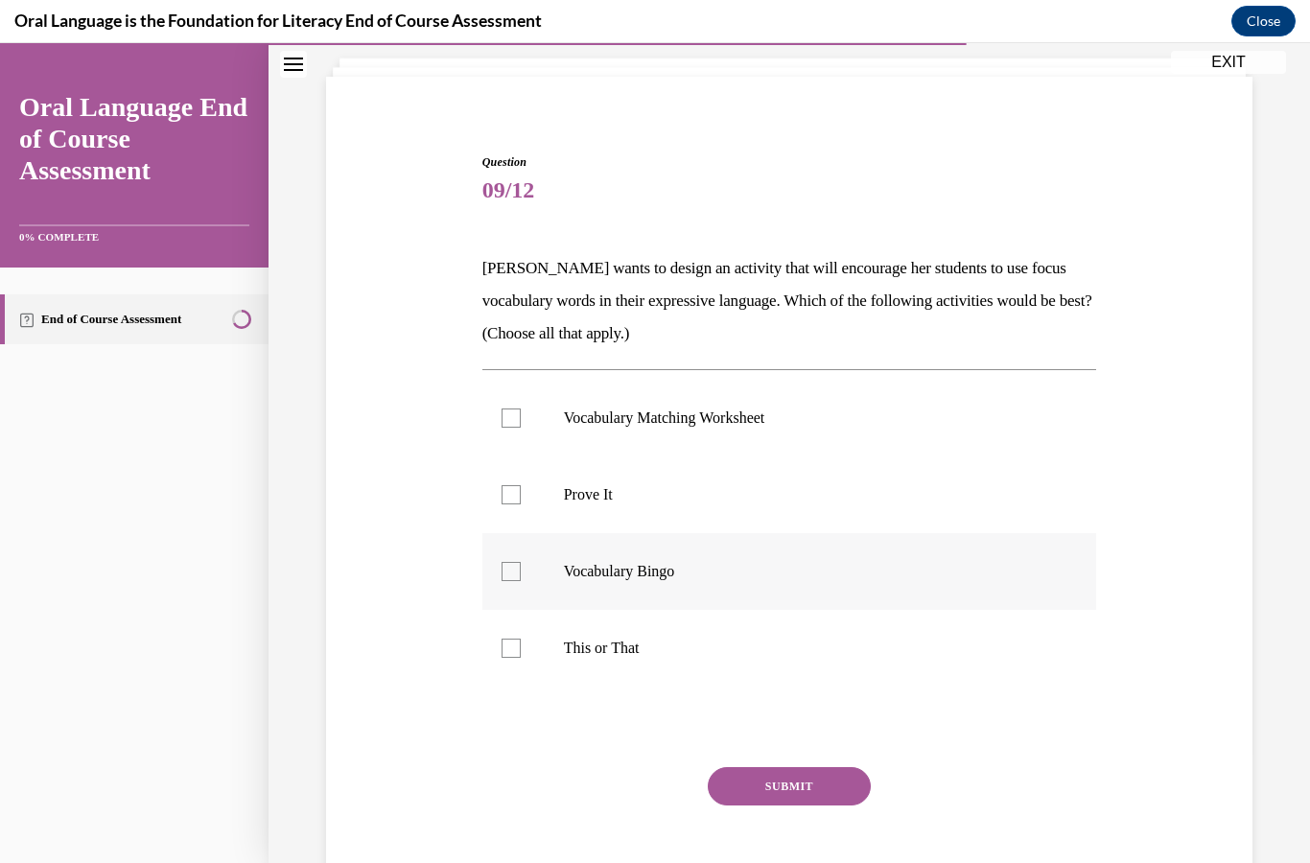
click at [535, 580] on label "Vocabulary Bingo" at bounding box center [789, 571] width 615 height 77
click at [521, 580] on input "Vocabulary Bingo" at bounding box center [510, 571] width 19 height 19
checkbox input "true"
click at [522, 654] on label "This or That" at bounding box center [789, 648] width 615 height 77
click at [521, 654] on input "This or That" at bounding box center [510, 647] width 19 height 19
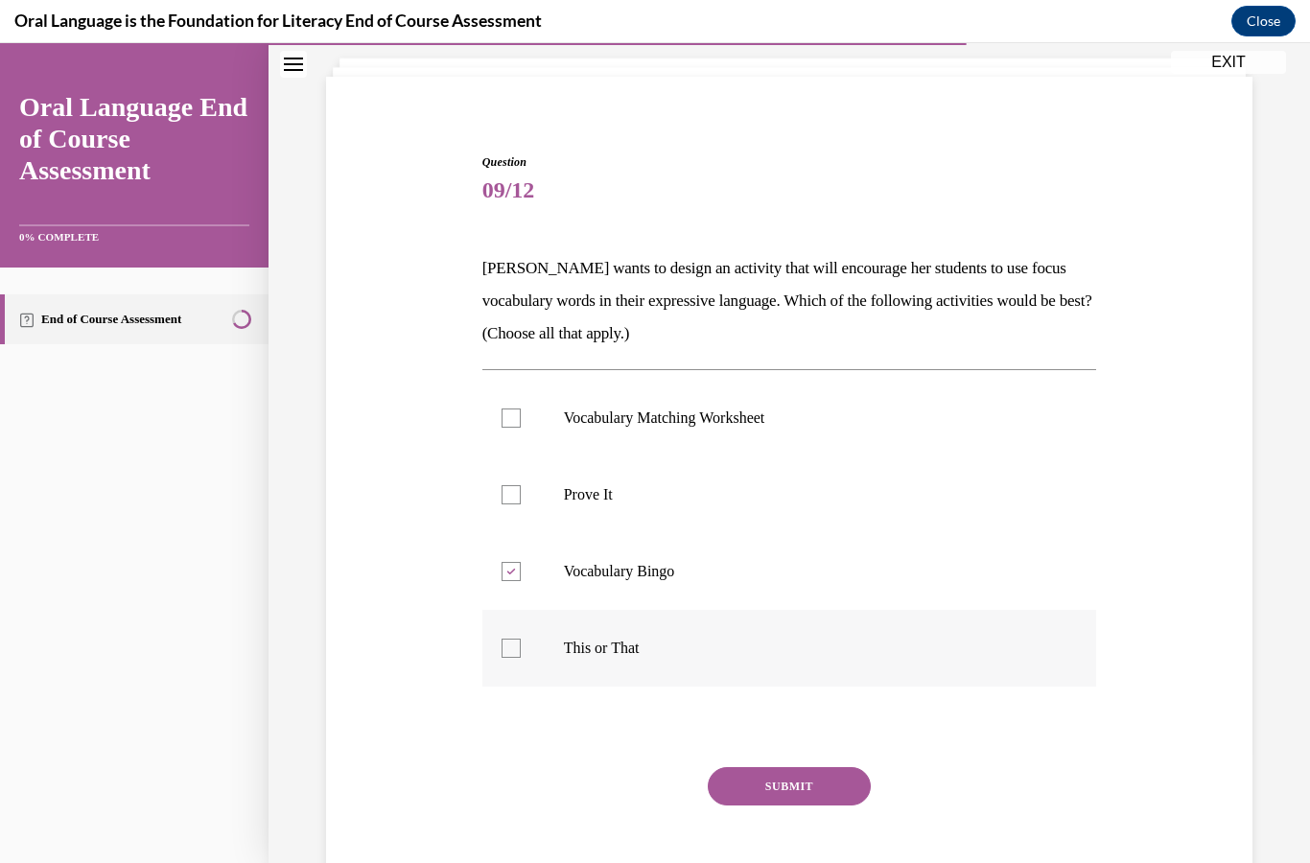
checkbox input "true"
click at [824, 791] on button "SUBMIT" at bounding box center [788, 786] width 163 height 38
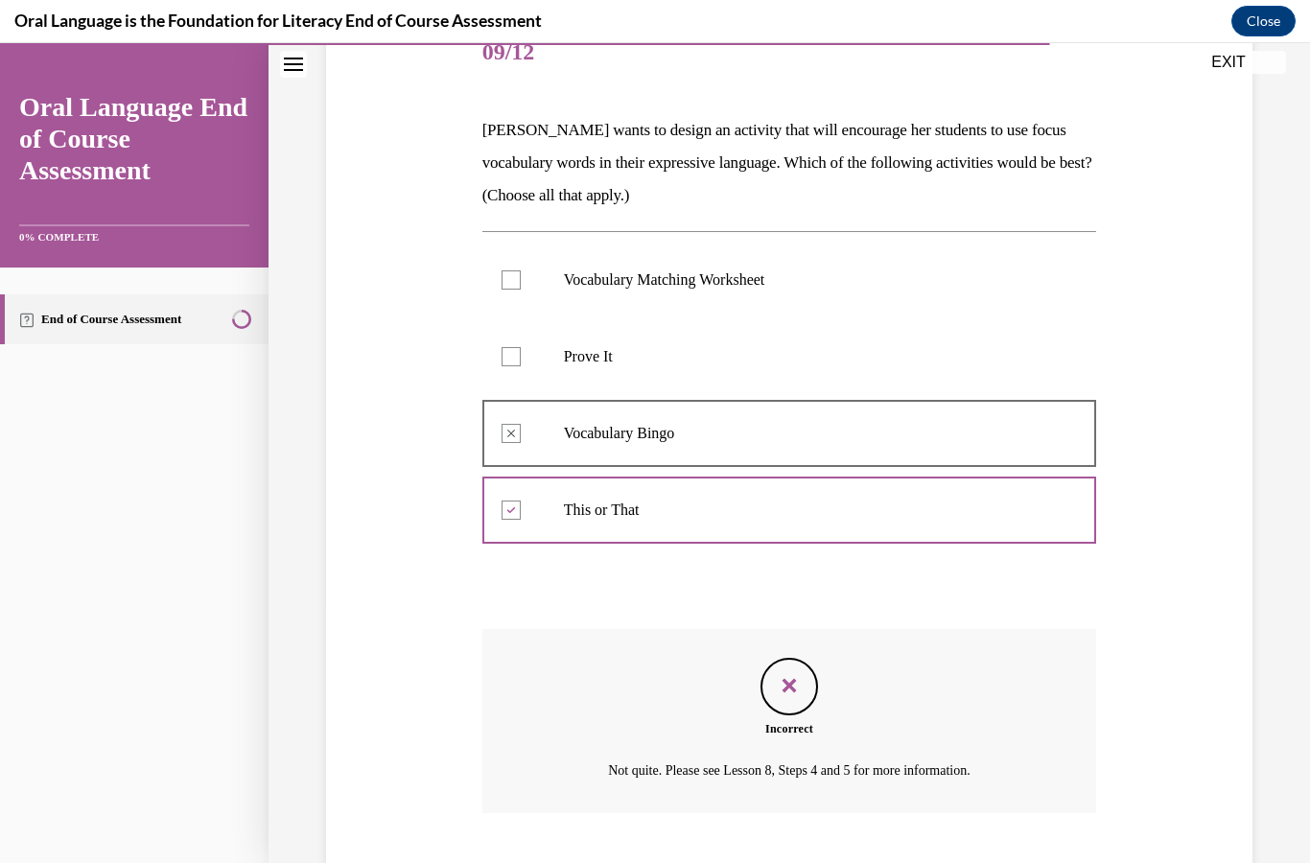
scroll to position [267, 0]
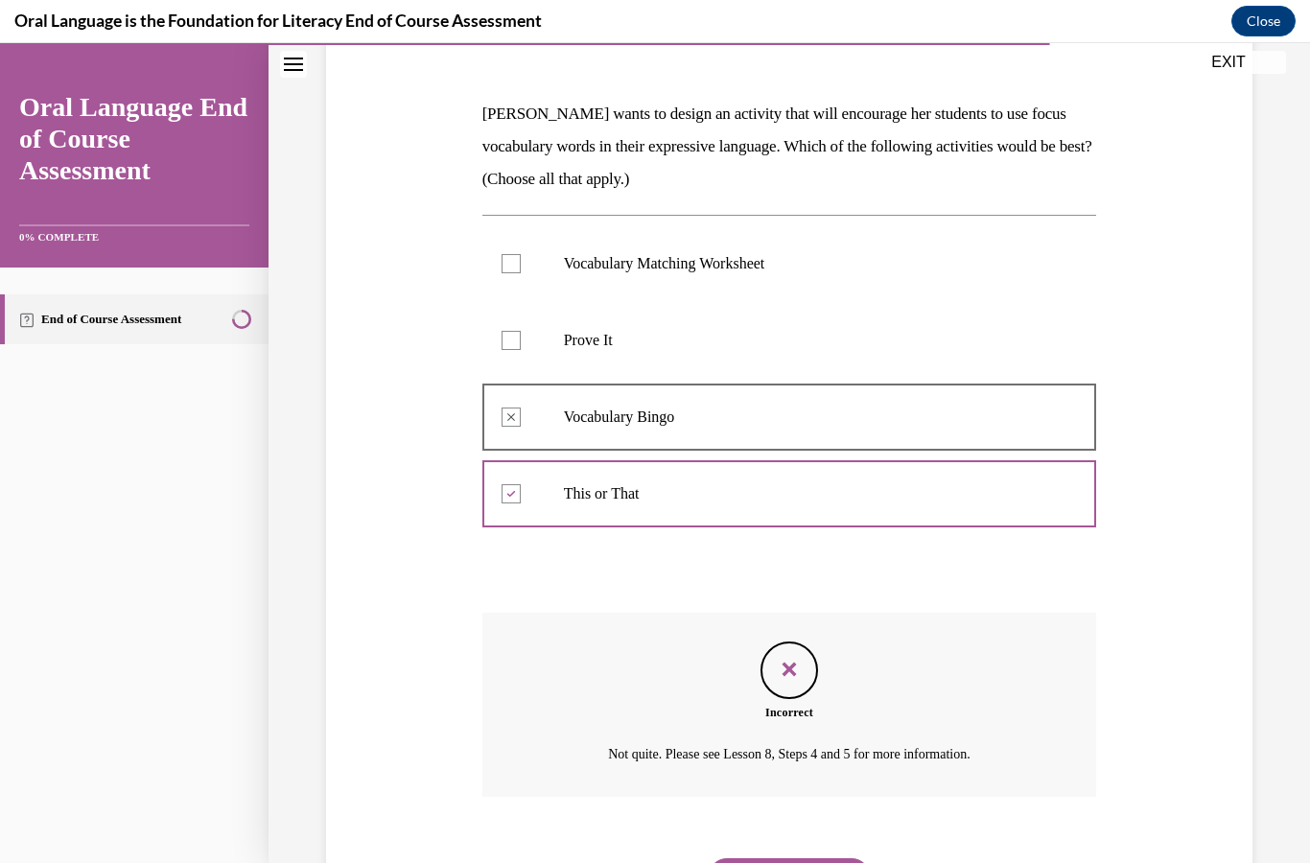
click at [802, 858] on button "NEXT" at bounding box center [788, 877] width 163 height 38
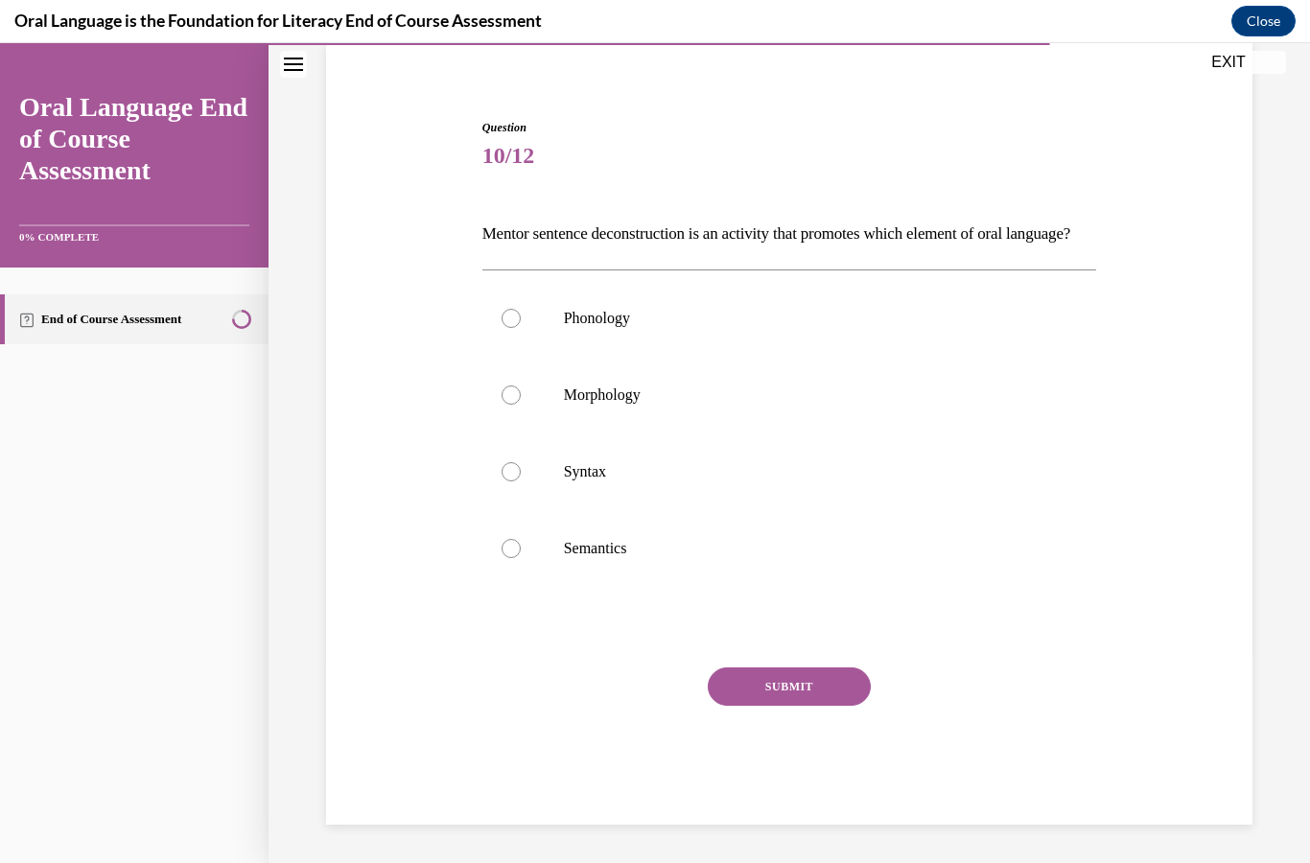
scroll to position [81, 0]
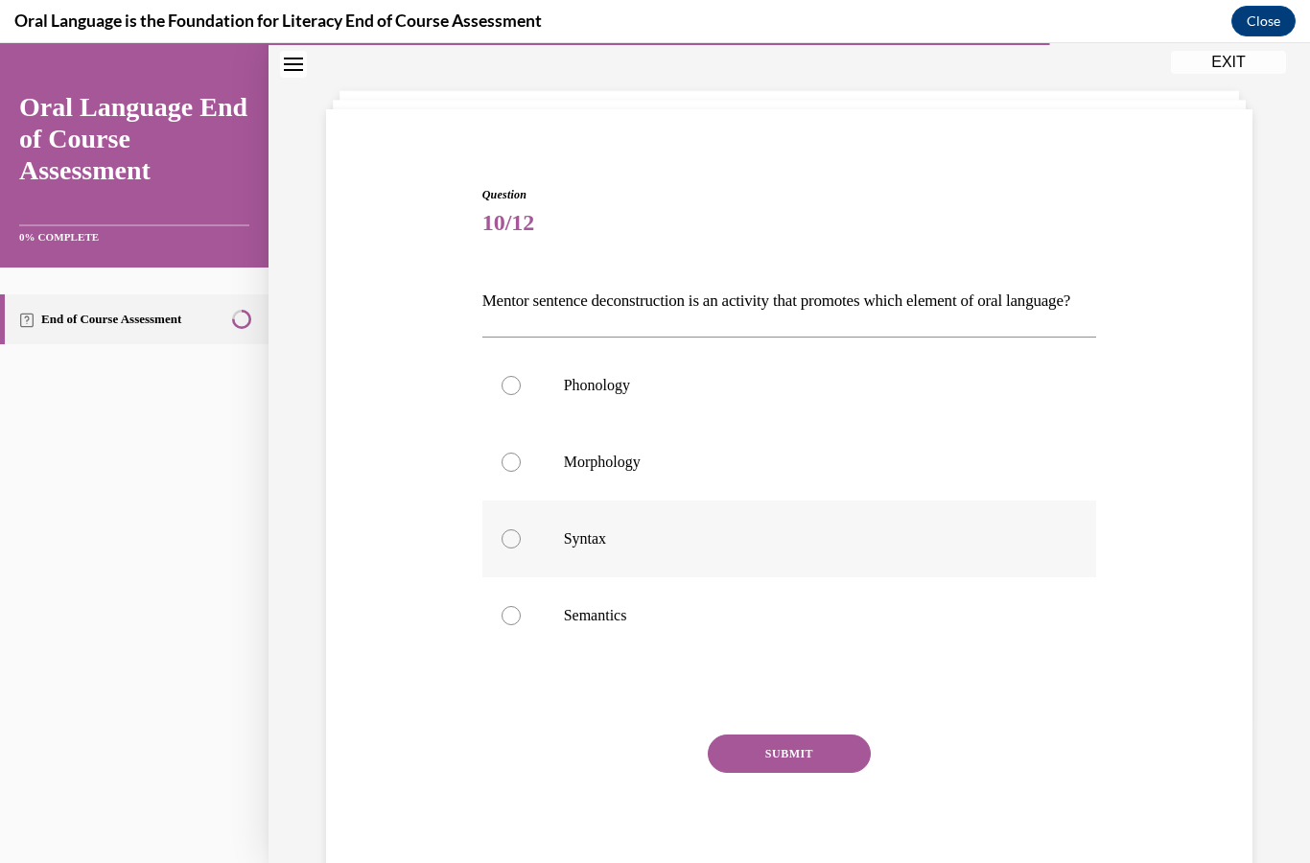
click at [526, 575] on label "Syntax" at bounding box center [789, 538] width 615 height 77
click at [521, 548] on input "Syntax" at bounding box center [510, 538] width 19 height 19
radio input "true"
click at [756, 773] on button "SUBMIT" at bounding box center [788, 753] width 163 height 38
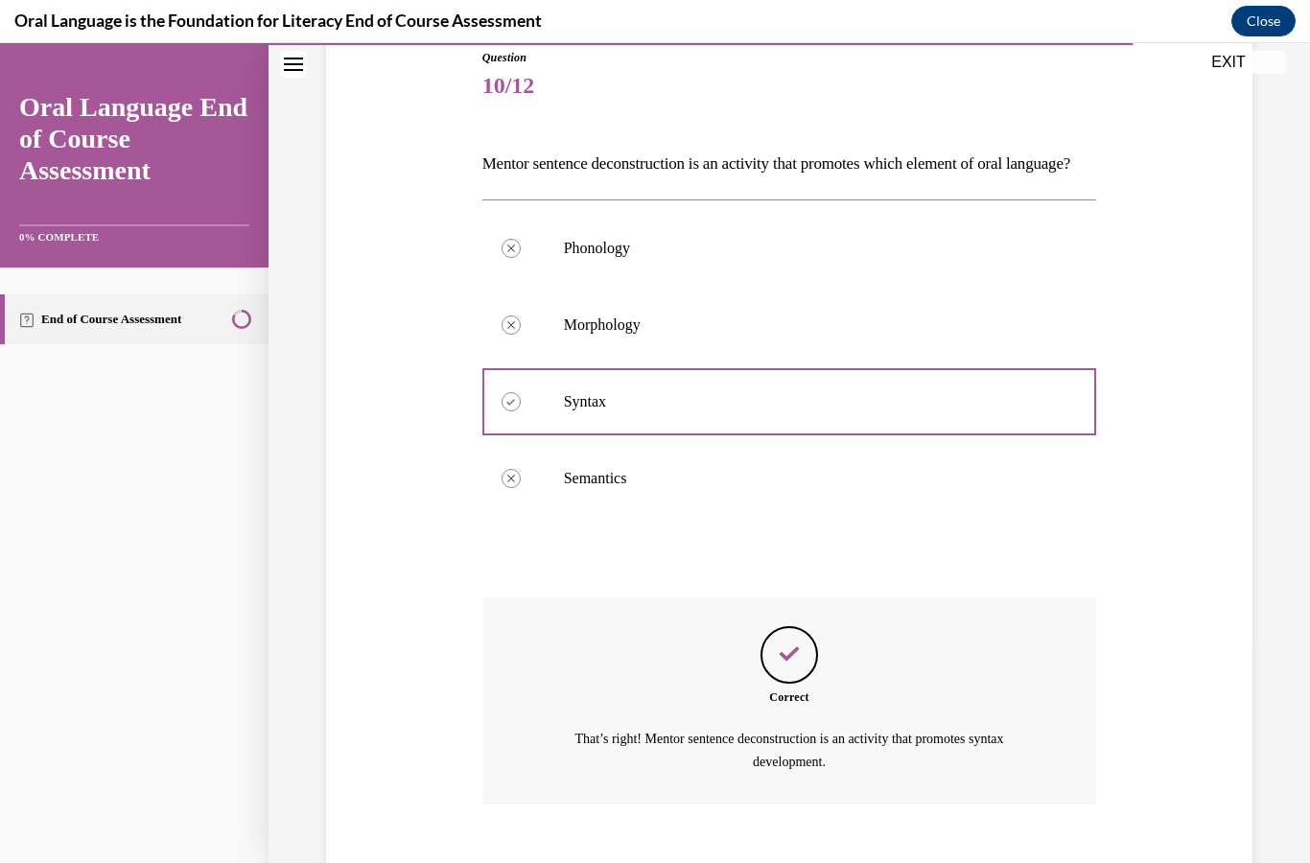
scroll to position [257, 0]
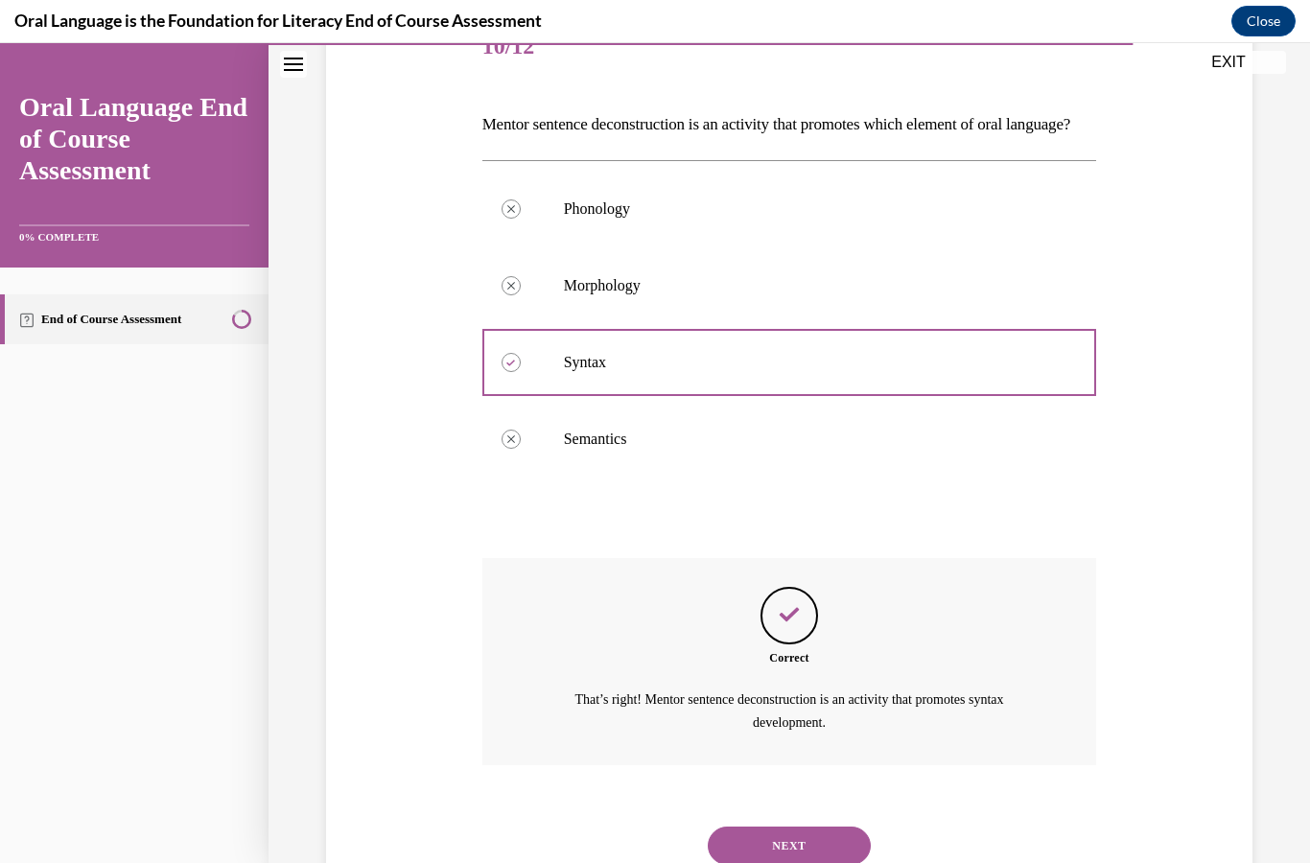
click at [830, 853] on button "NEXT" at bounding box center [788, 845] width 163 height 38
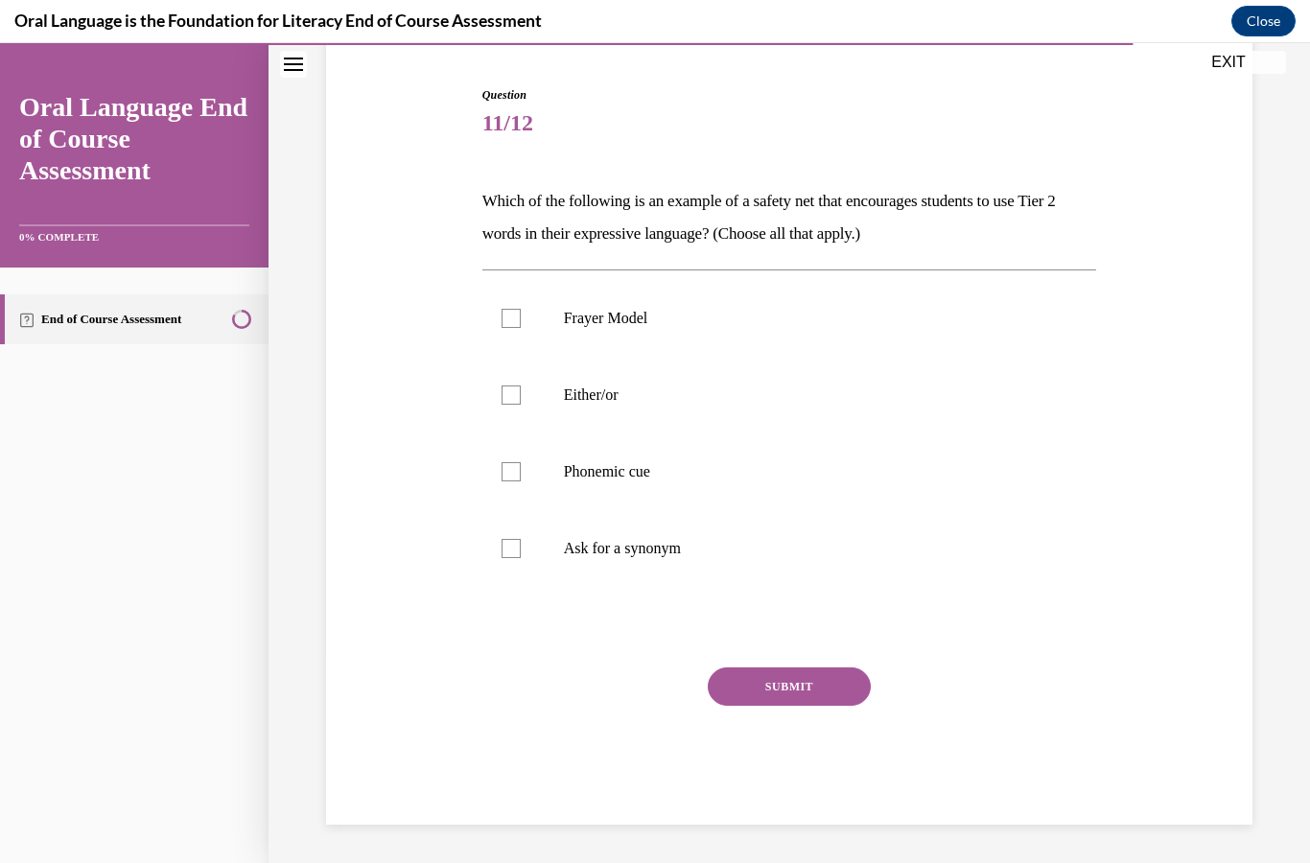
scroll to position [81, 0]
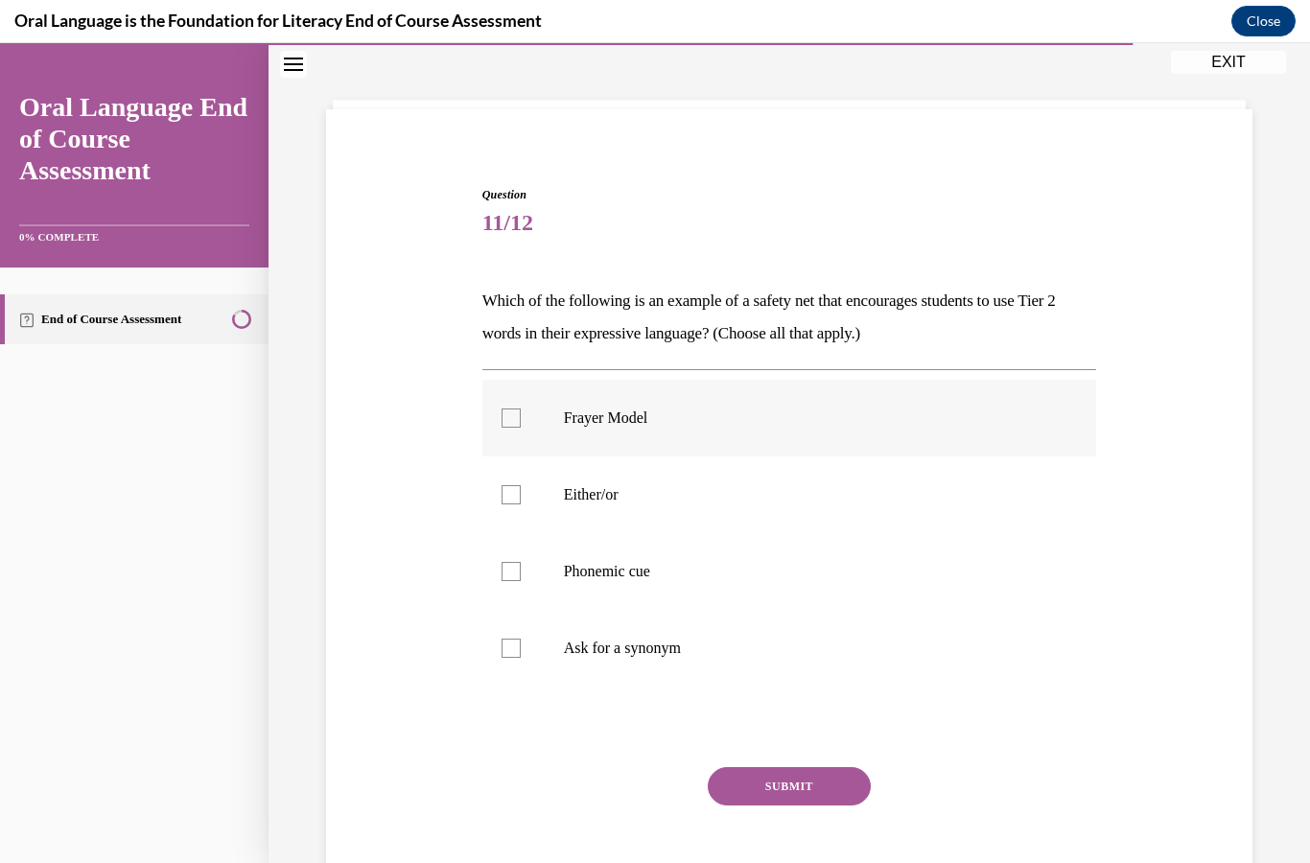
click at [517, 423] on div at bounding box center [510, 417] width 19 height 19
click at [517, 423] on input "Frayer Model" at bounding box center [510, 417] width 19 height 19
checkbox input "true"
click at [502, 662] on label "Ask for a synonym" at bounding box center [789, 648] width 615 height 77
click at [502, 658] on input "Ask for a synonym" at bounding box center [510, 647] width 19 height 19
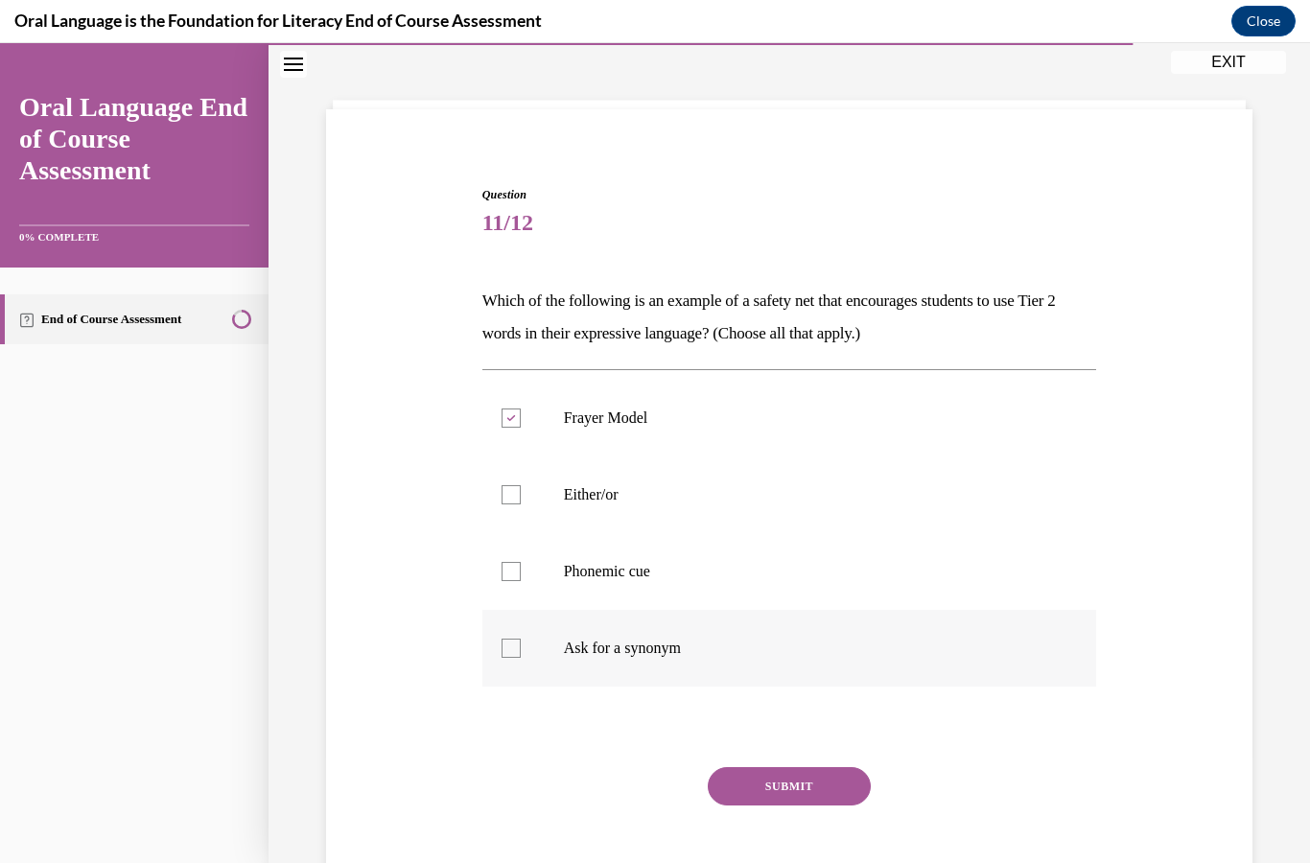
checkbox input "true"
click at [793, 804] on button "SUBMIT" at bounding box center [788, 786] width 163 height 38
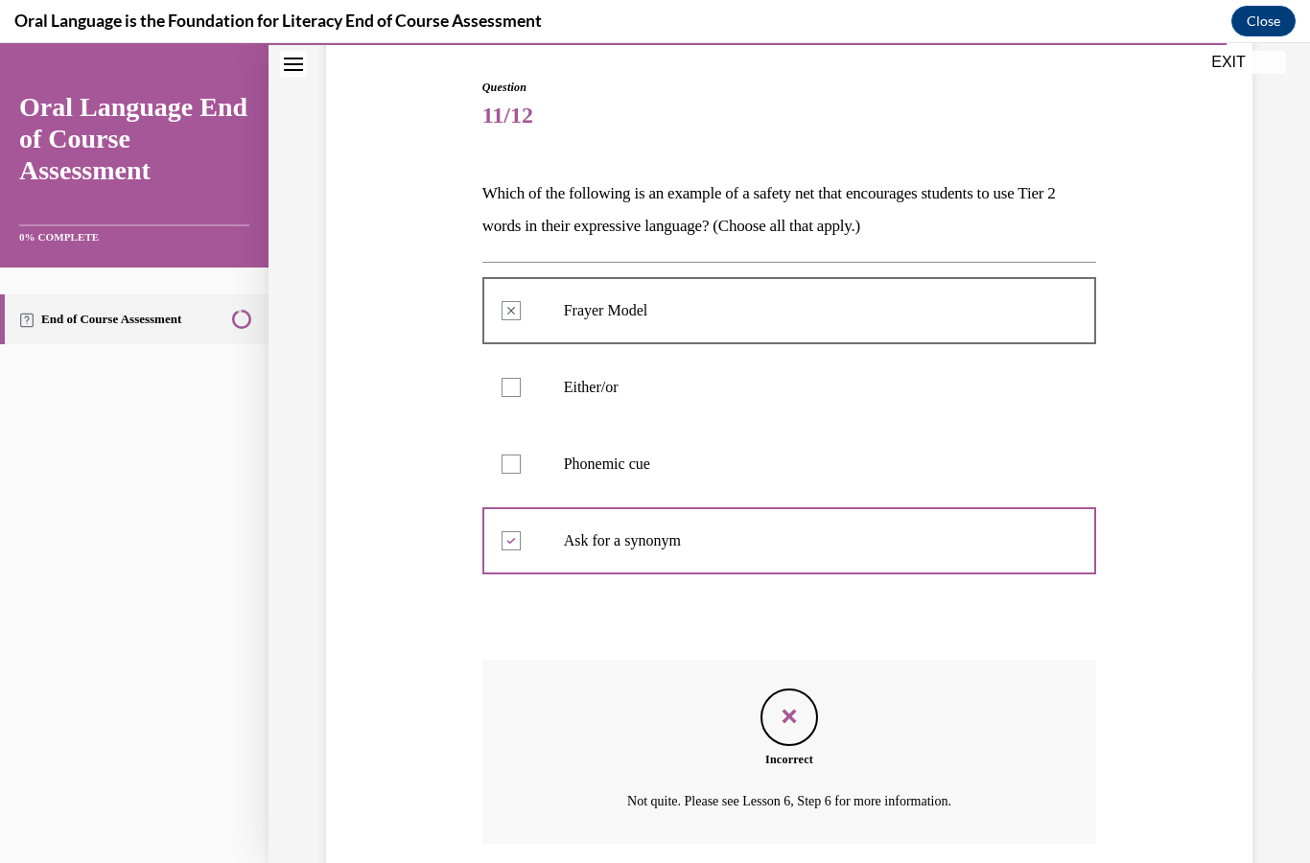
scroll to position [235, 0]
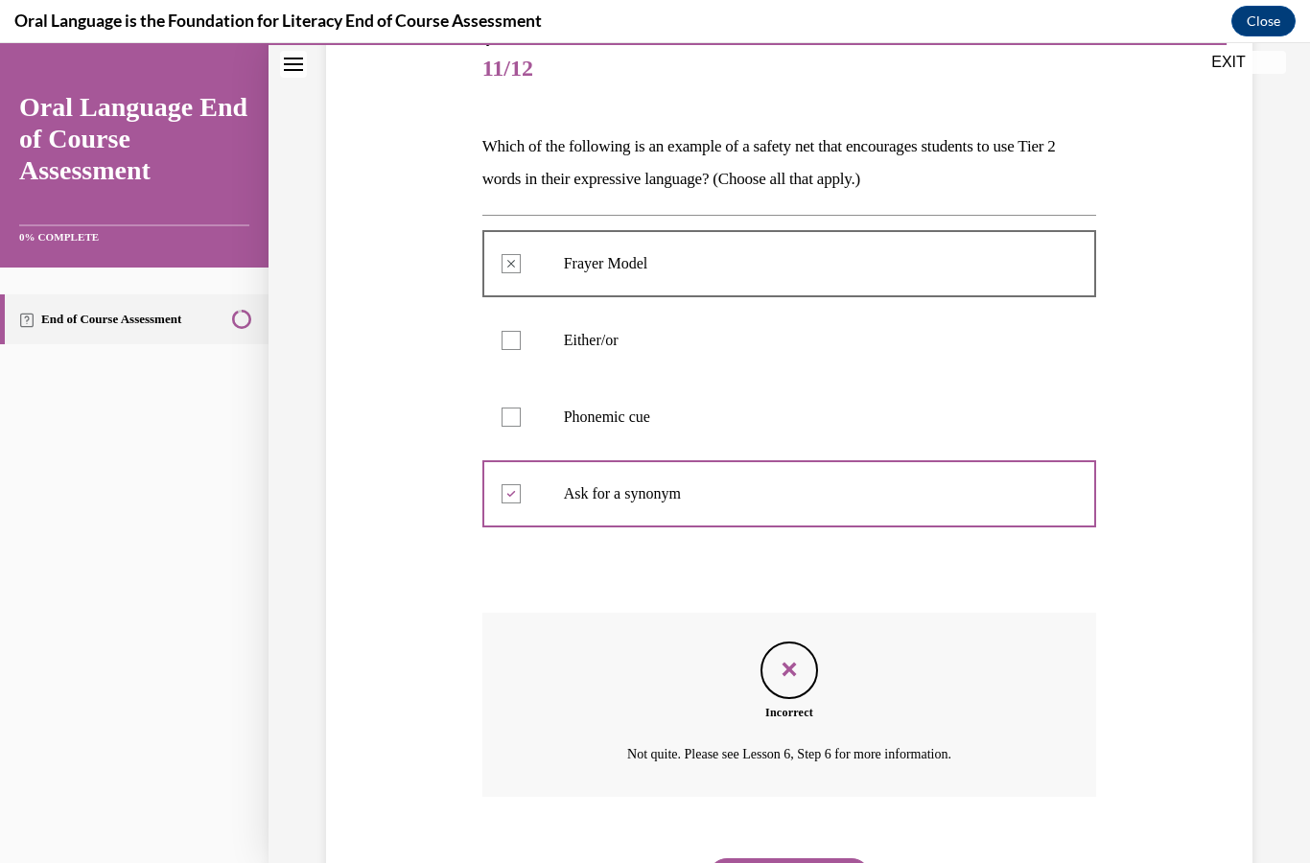
click at [805, 858] on button "NEXT" at bounding box center [788, 877] width 163 height 38
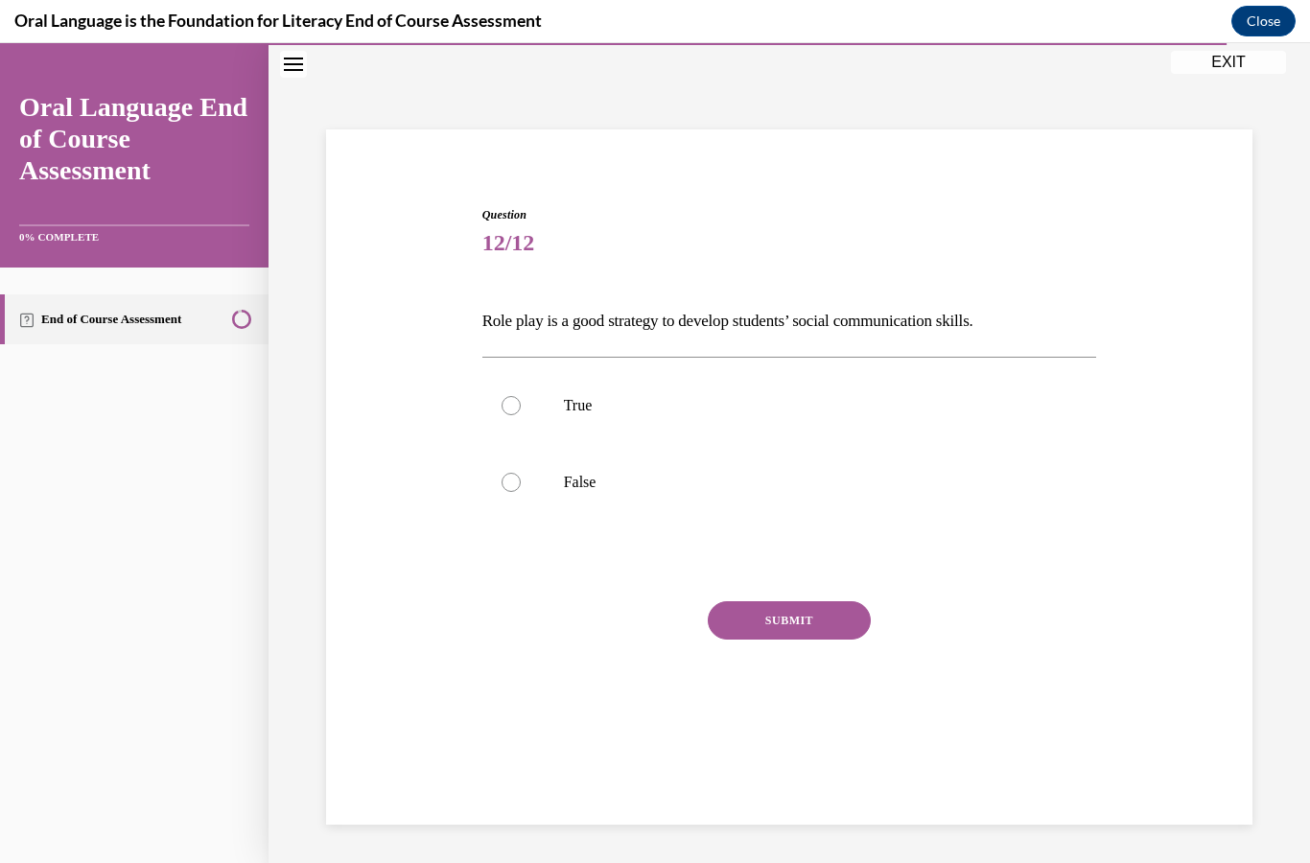
scroll to position [60, 0]
click at [515, 434] on label "True" at bounding box center [789, 405] width 615 height 77
click at [515, 415] on input "True" at bounding box center [510, 405] width 19 height 19
radio input "true"
click at [792, 623] on button "SUBMIT" at bounding box center [788, 620] width 163 height 38
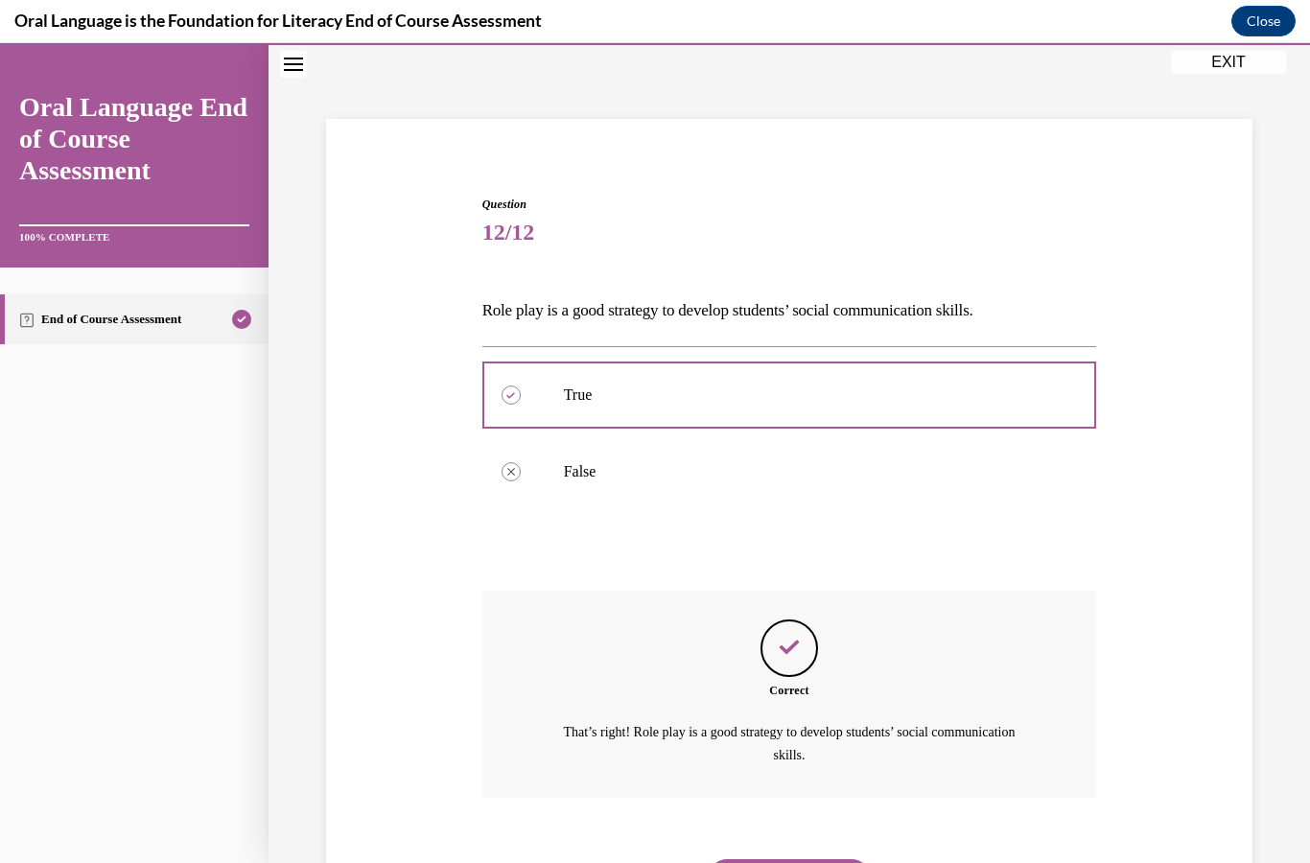
scroll to position [71, 0]
click at [833, 859] on button "NEXT" at bounding box center [788, 878] width 163 height 38
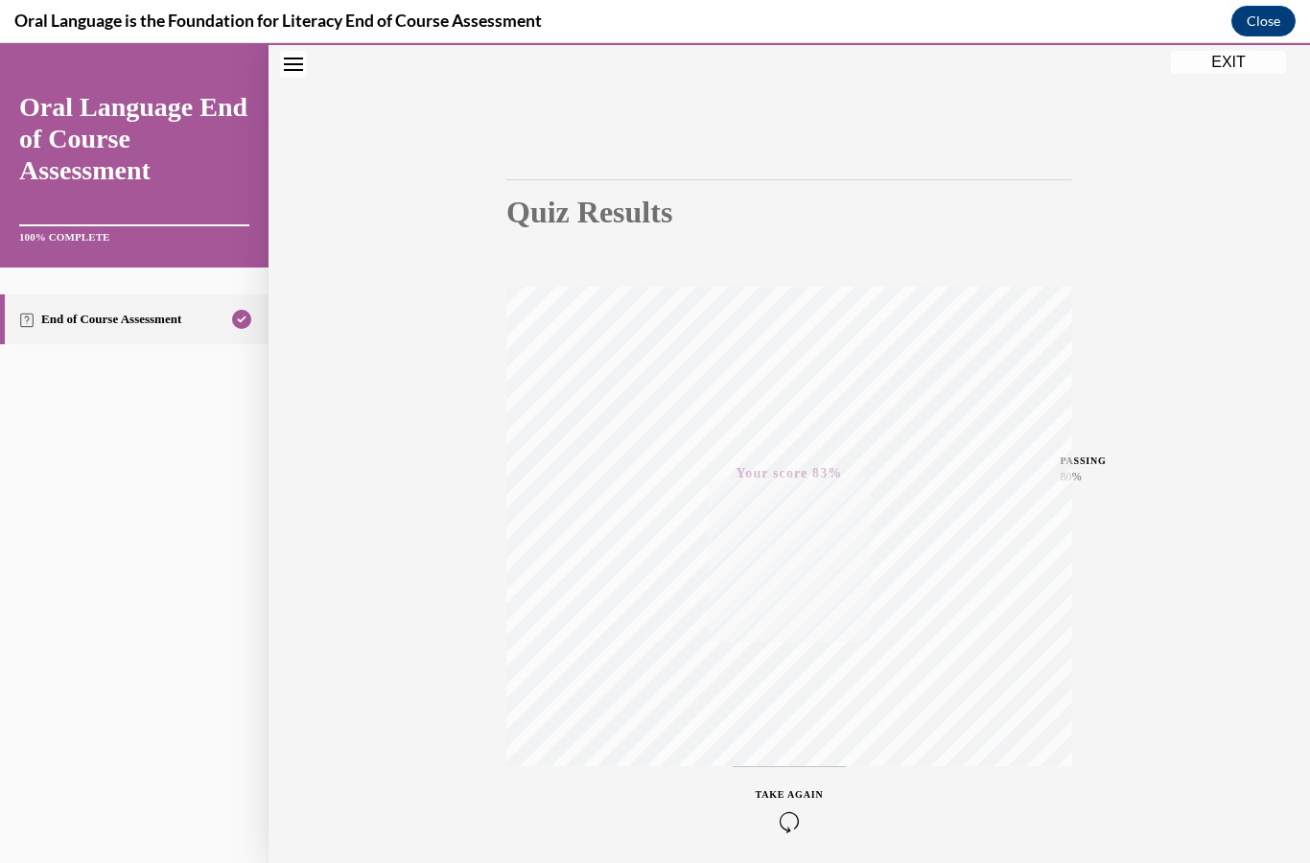
scroll to position [86, 0]
click at [1216, 58] on button "EXIT" at bounding box center [1228, 62] width 115 height 23
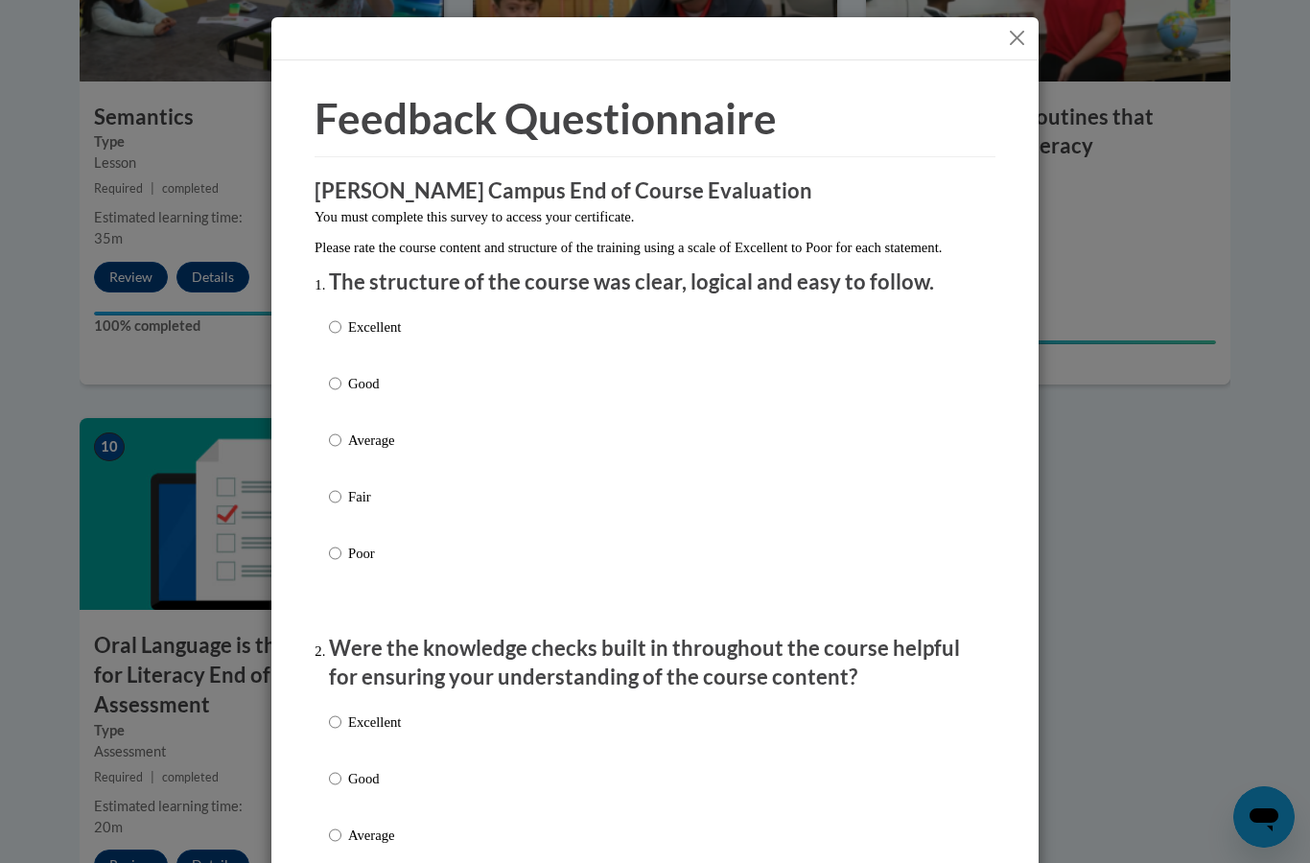
click at [340, 325] on input "Excellent" at bounding box center [335, 326] width 12 height 21
radio input "true"
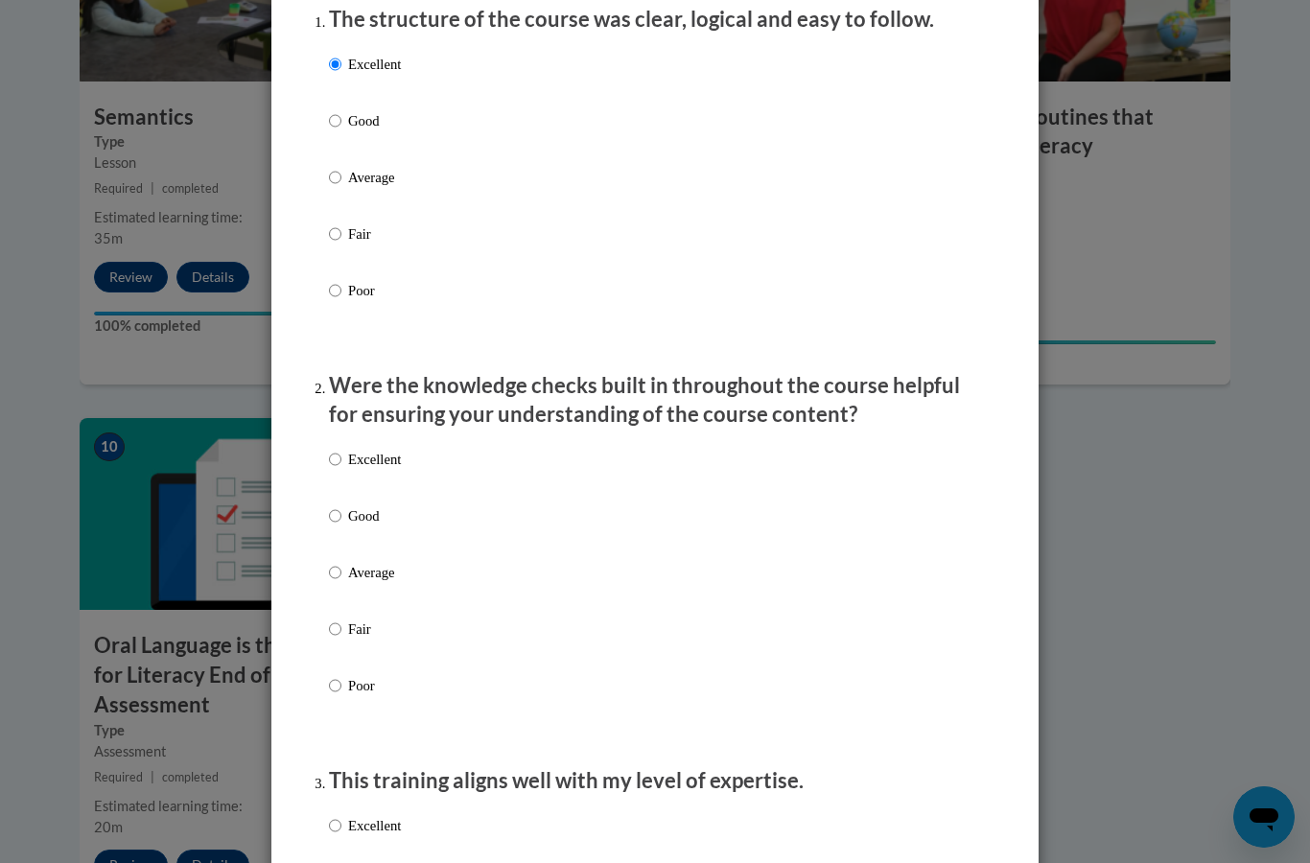
click at [339, 461] on input "Excellent" at bounding box center [335, 459] width 12 height 21
radio input "true"
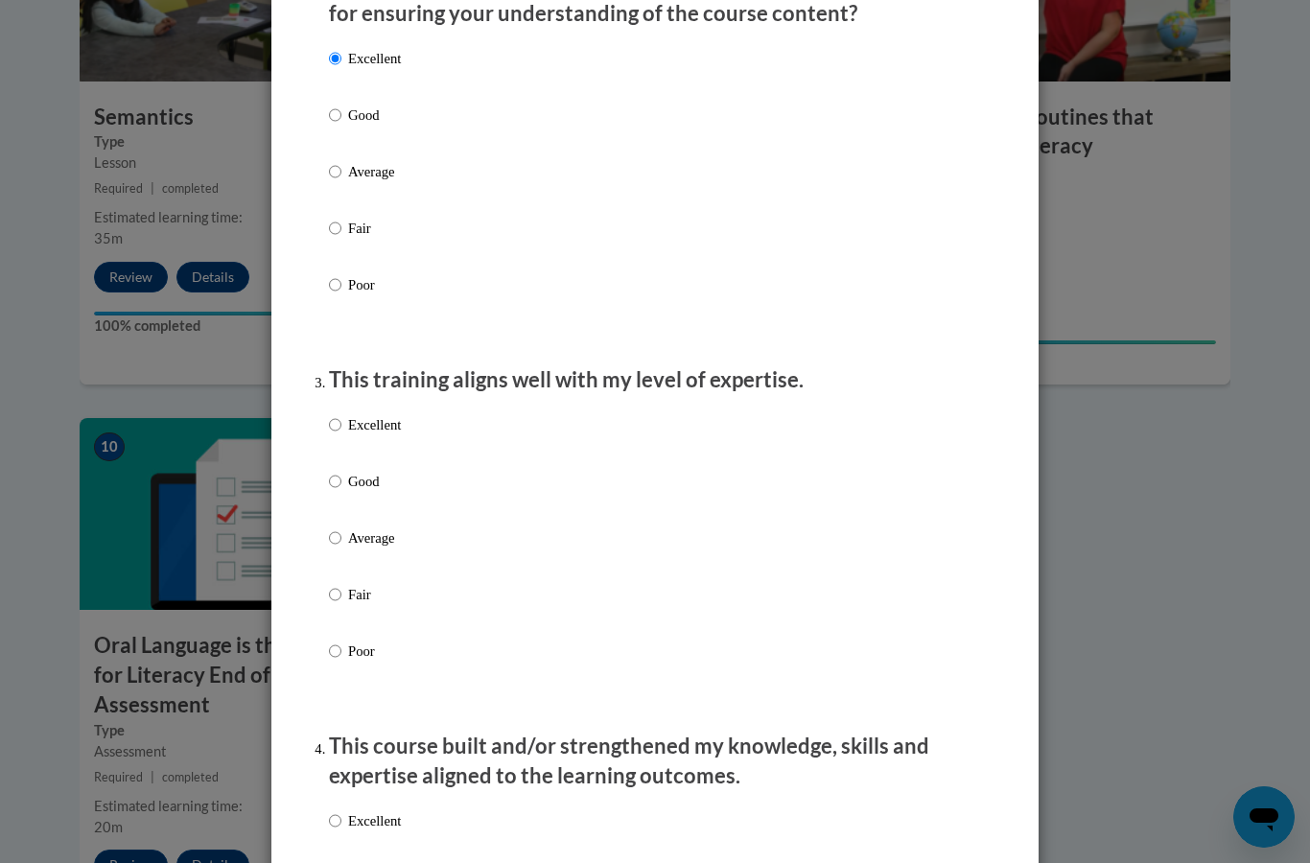
scroll to position [661, 0]
click at [341, 419] on input "Excellent" at bounding box center [335, 426] width 12 height 21
radio input "true"
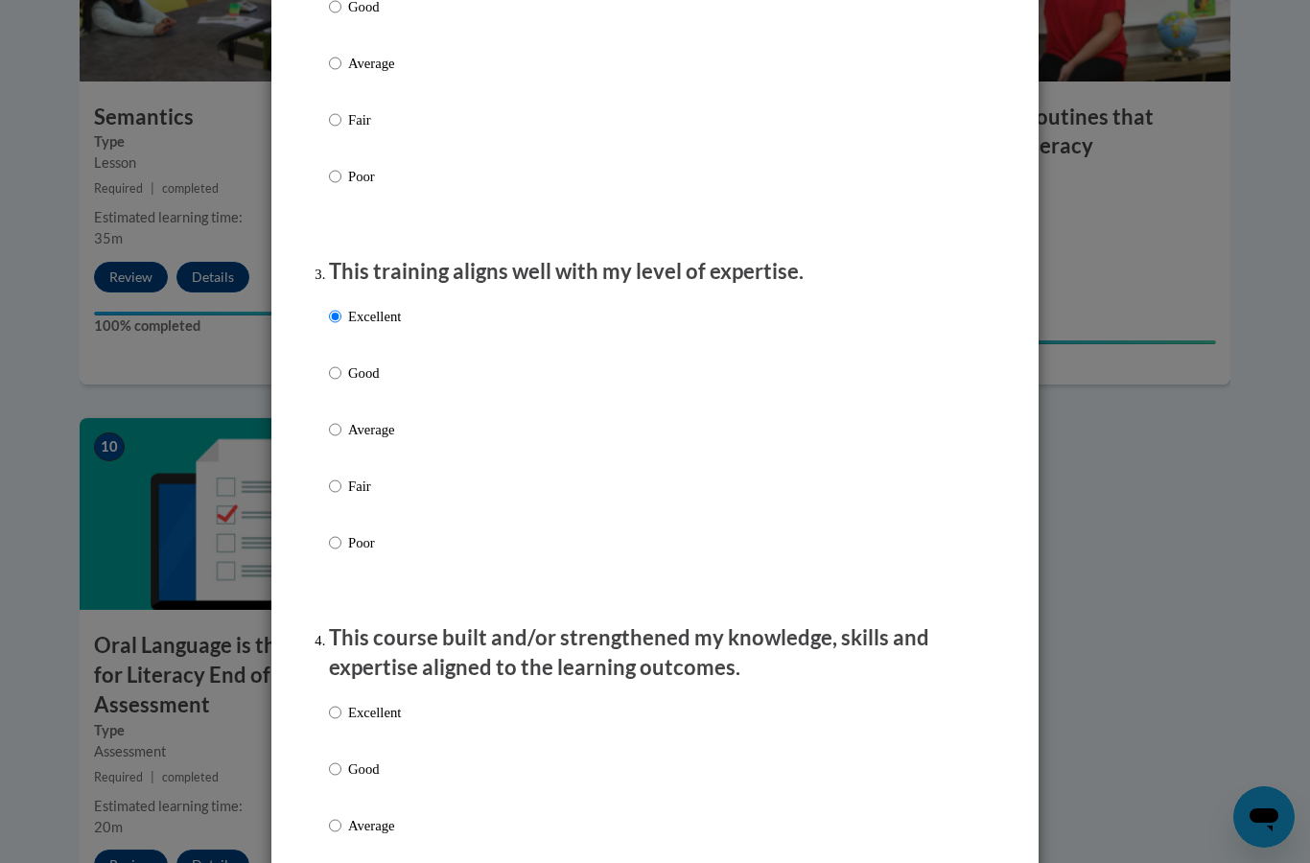
scroll to position [1012, 0]
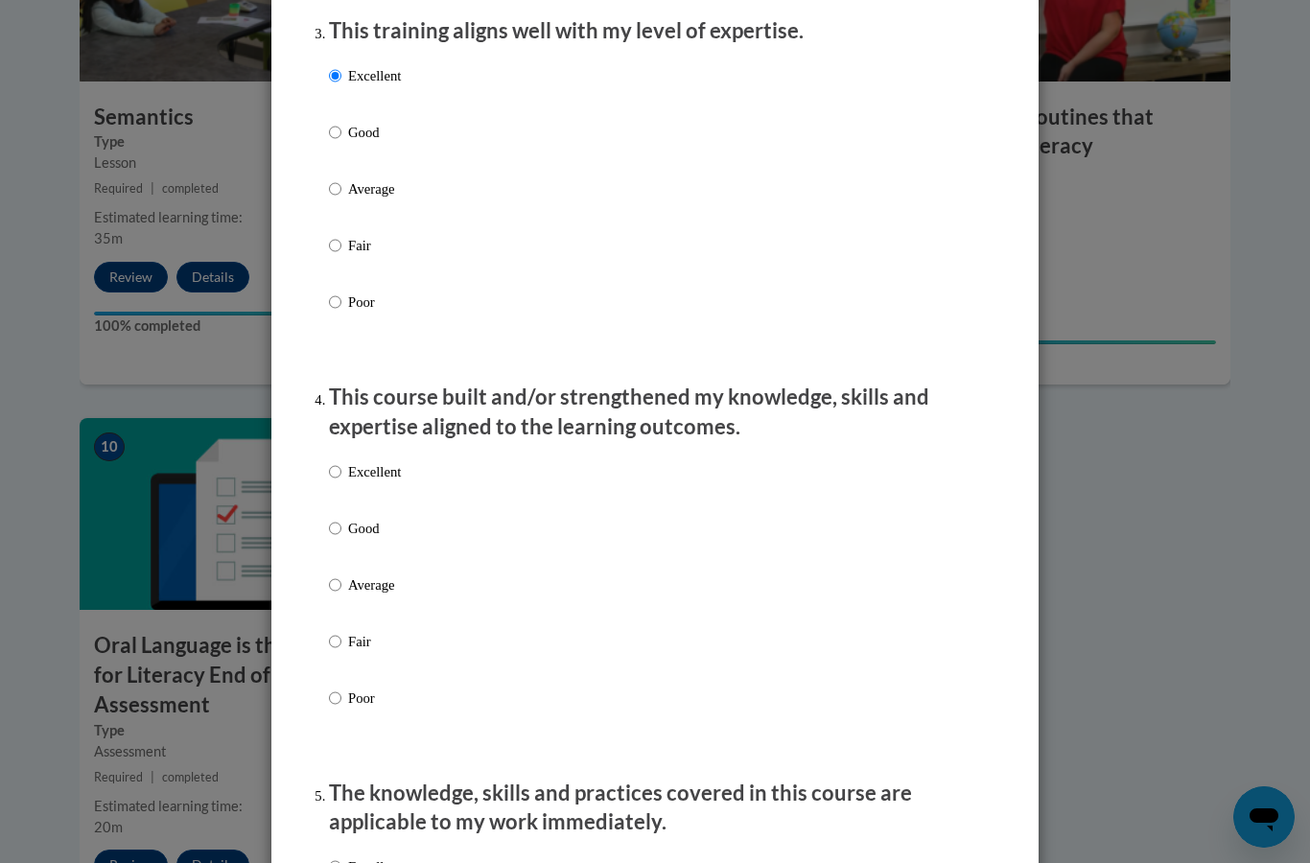
click at [340, 461] on input "Excellent" at bounding box center [335, 471] width 12 height 21
radio input "true"
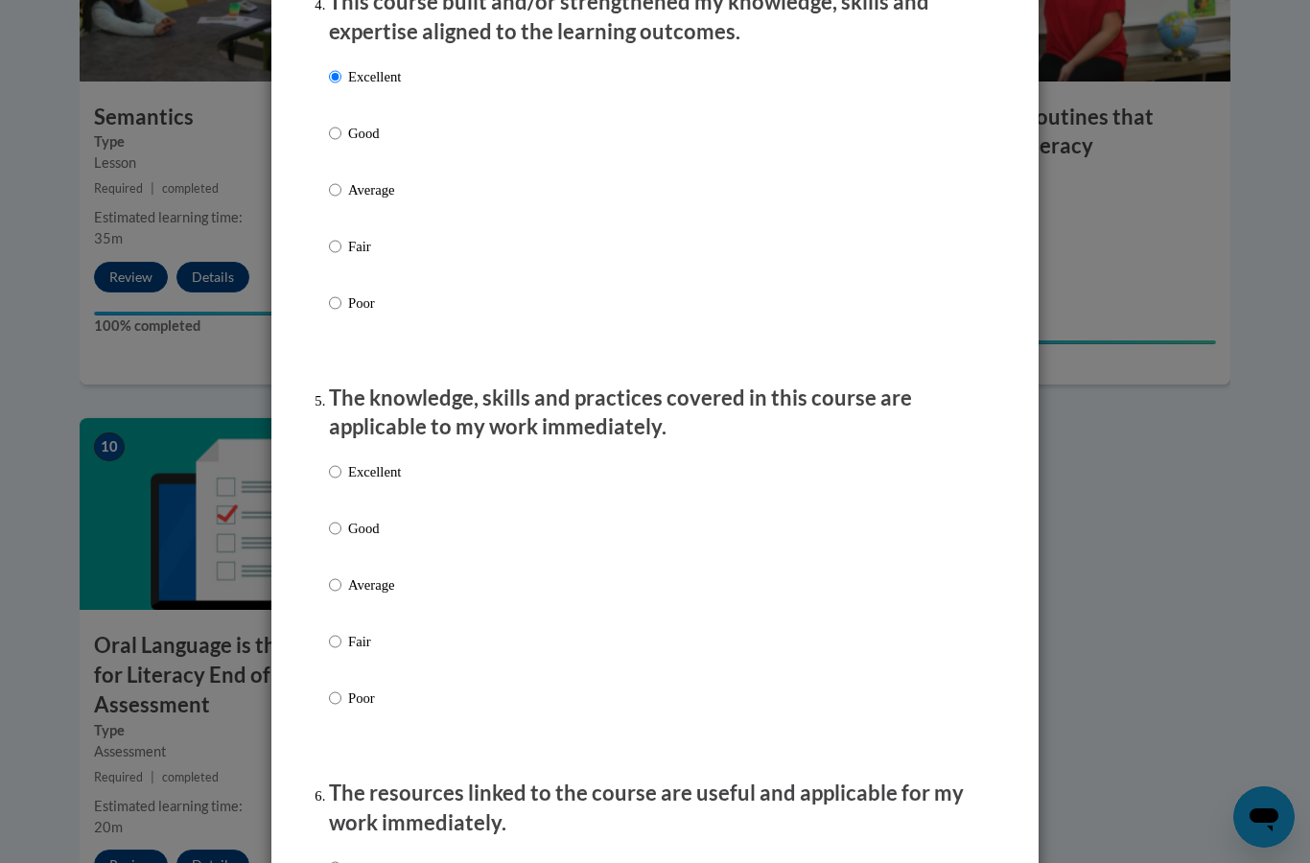
scroll to position [1436, 0]
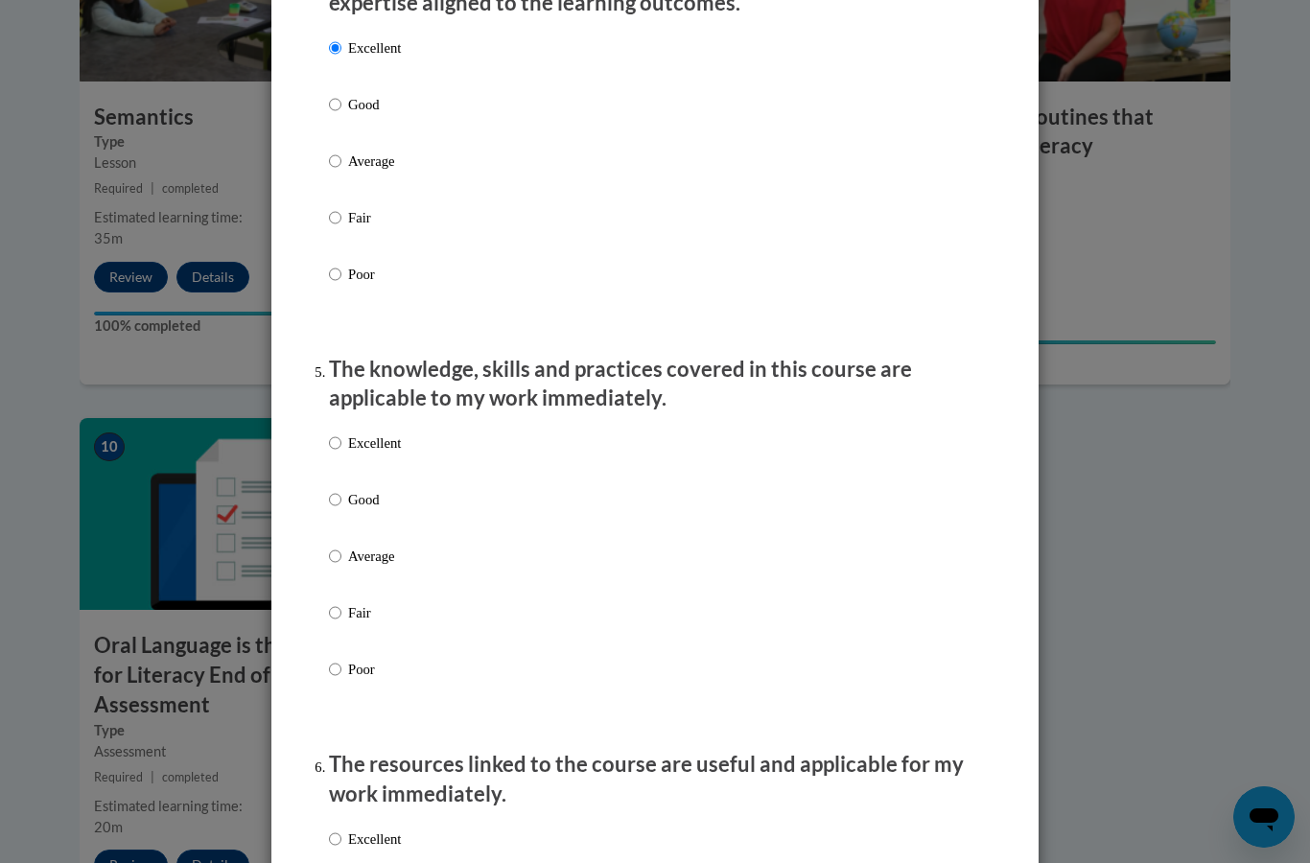
click at [334, 443] on input "Excellent" at bounding box center [335, 442] width 12 height 21
radio input "true"
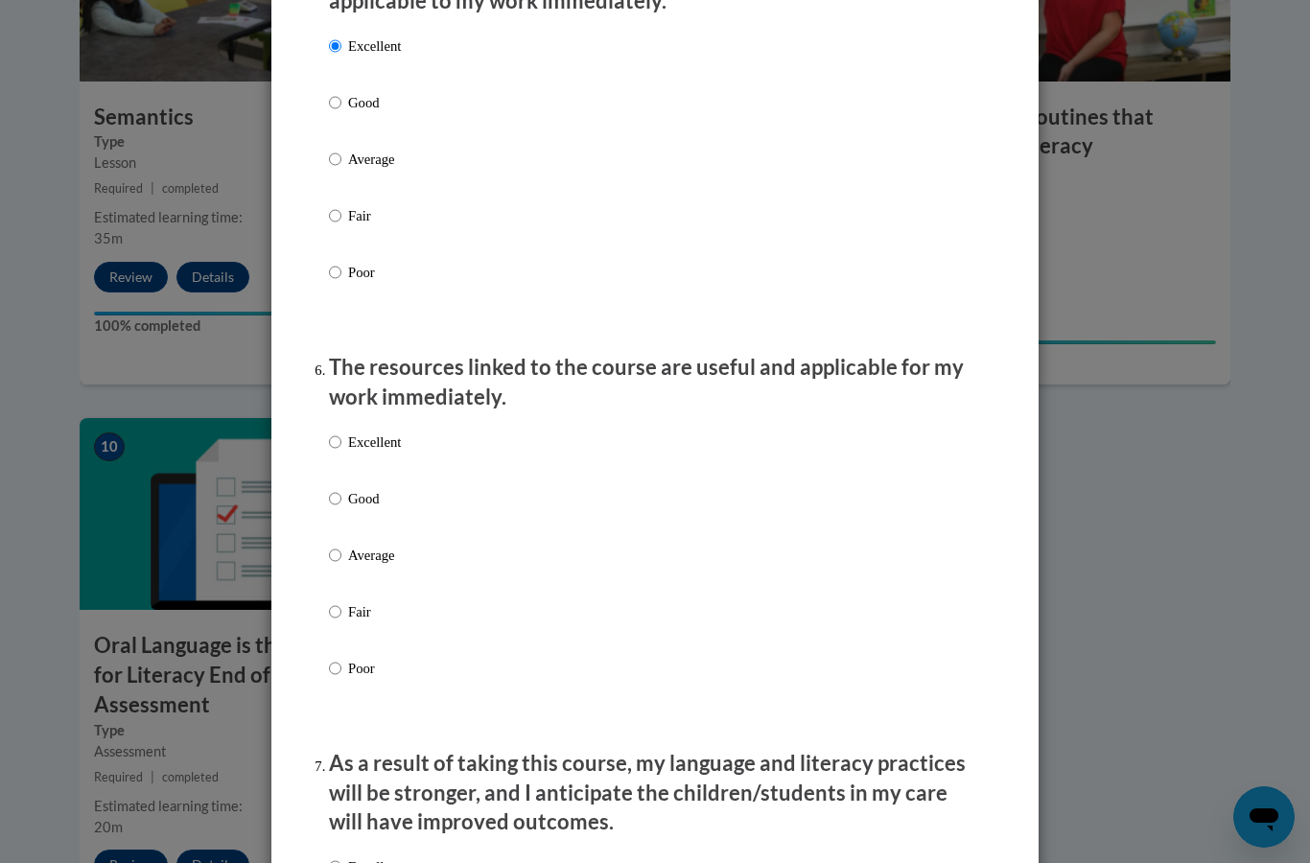
scroll to position [1829, 0]
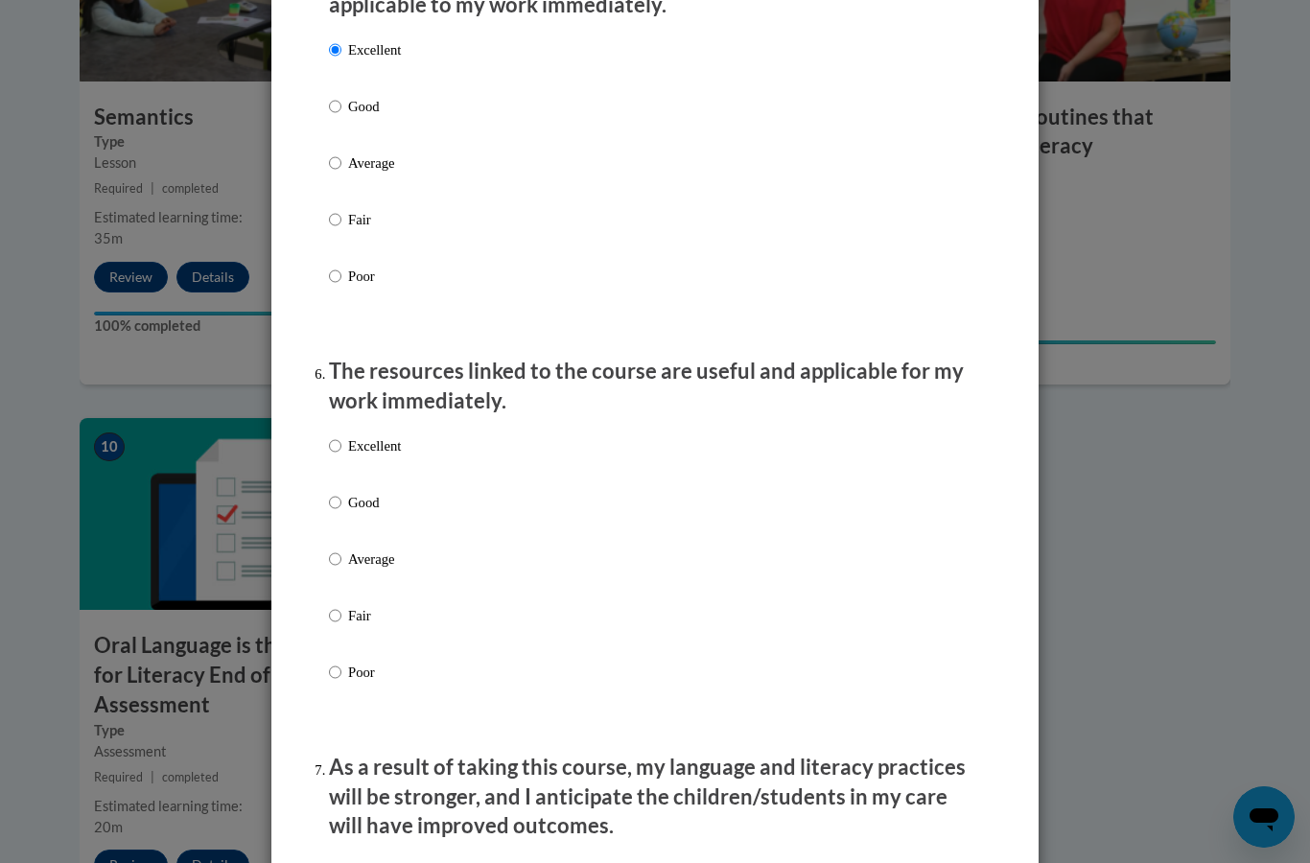
click at [350, 436] on p "Excellent" at bounding box center [374, 445] width 53 height 21
click at [341, 436] on input "Excellent" at bounding box center [335, 445] width 12 height 21
radio input "true"
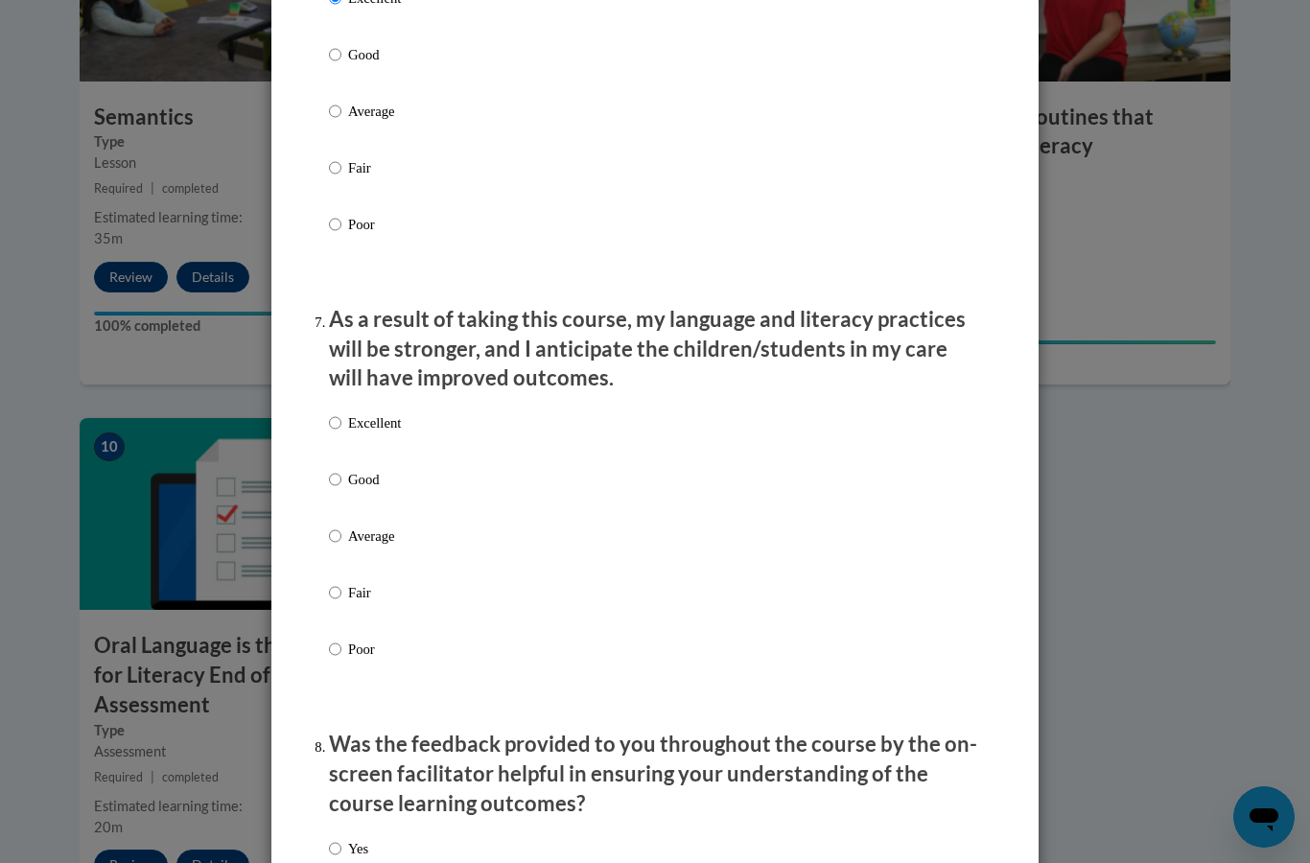
scroll to position [2288, 0]
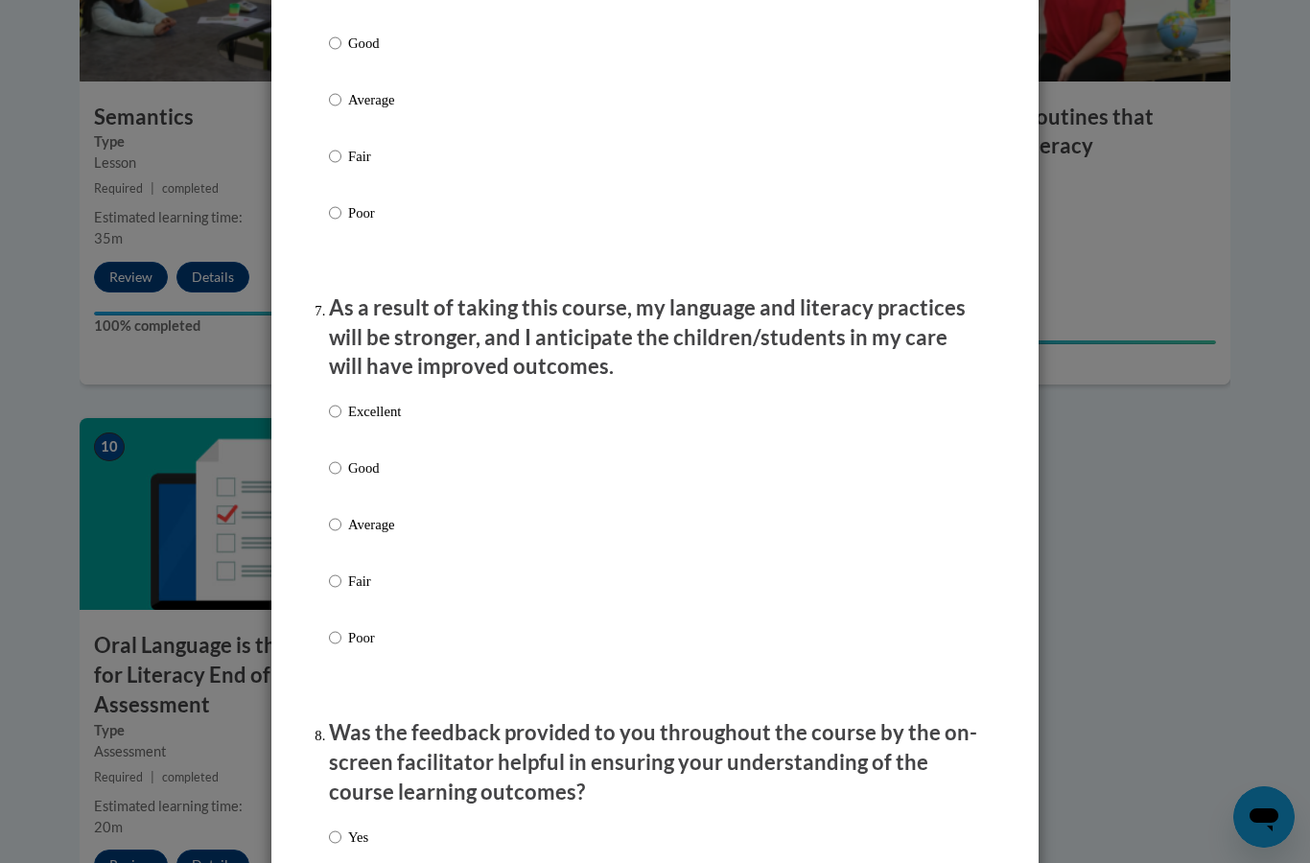
click at [341, 401] on input "Excellent" at bounding box center [335, 411] width 12 height 21
radio input "true"
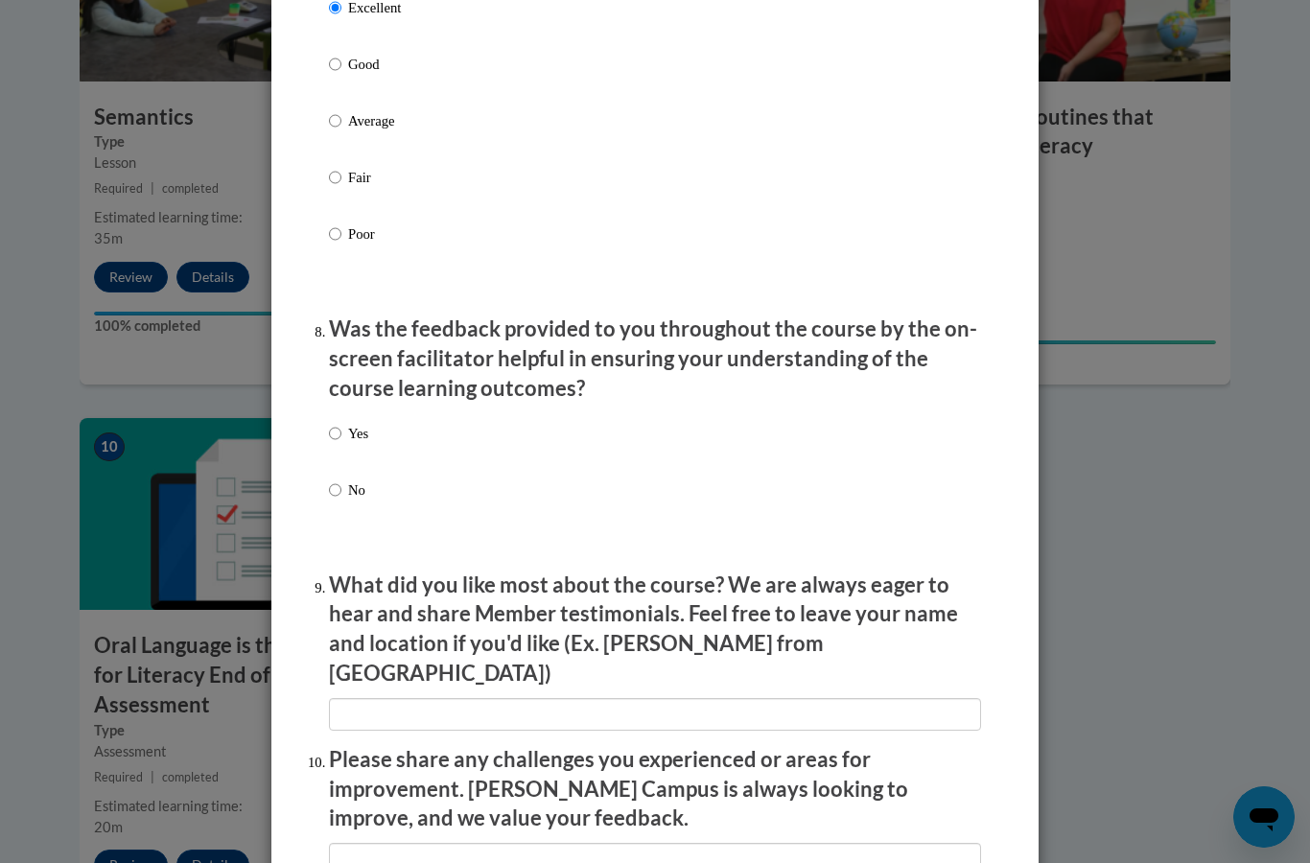
scroll to position [2689, 0]
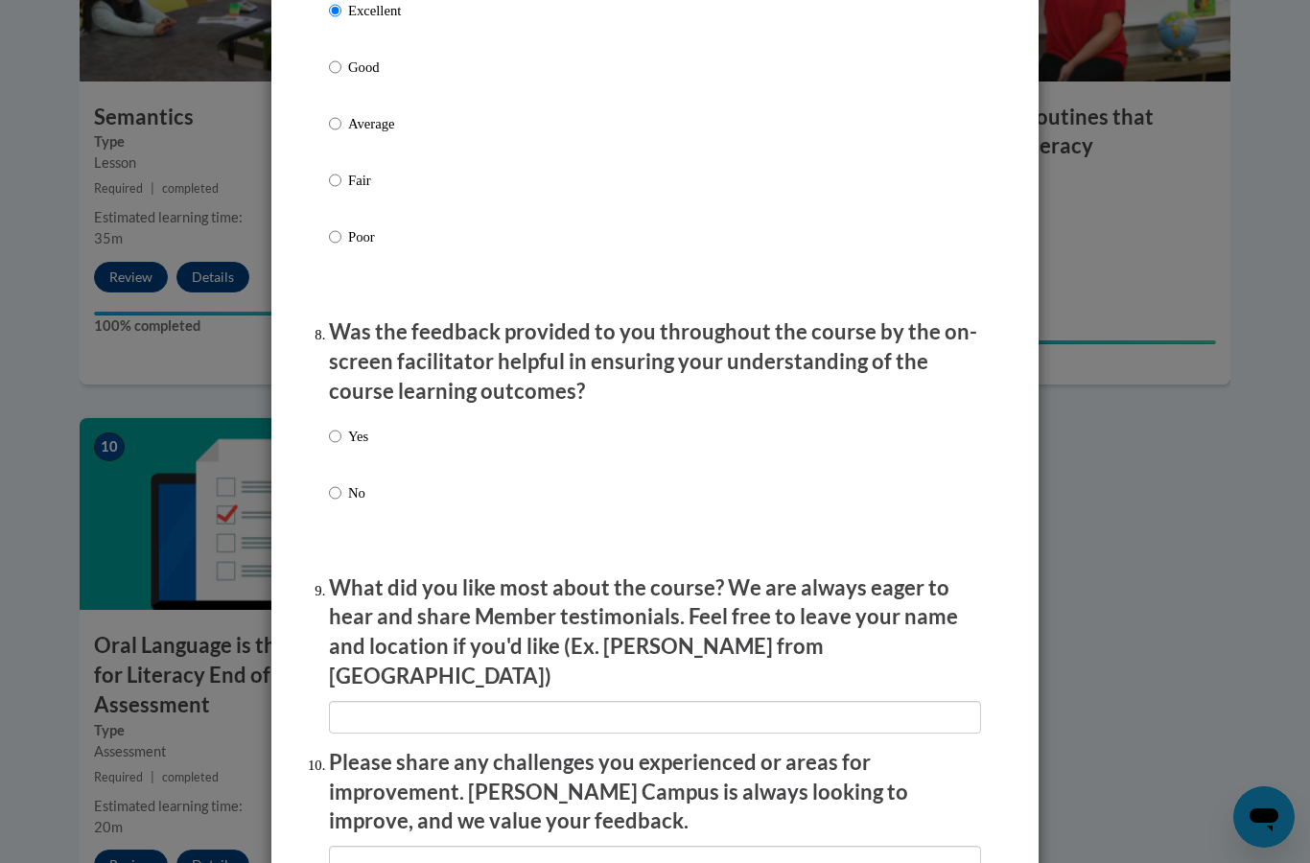
click at [336, 426] on input "Yes" at bounding box center [335, 436] width 12 height 21
radio input "true"
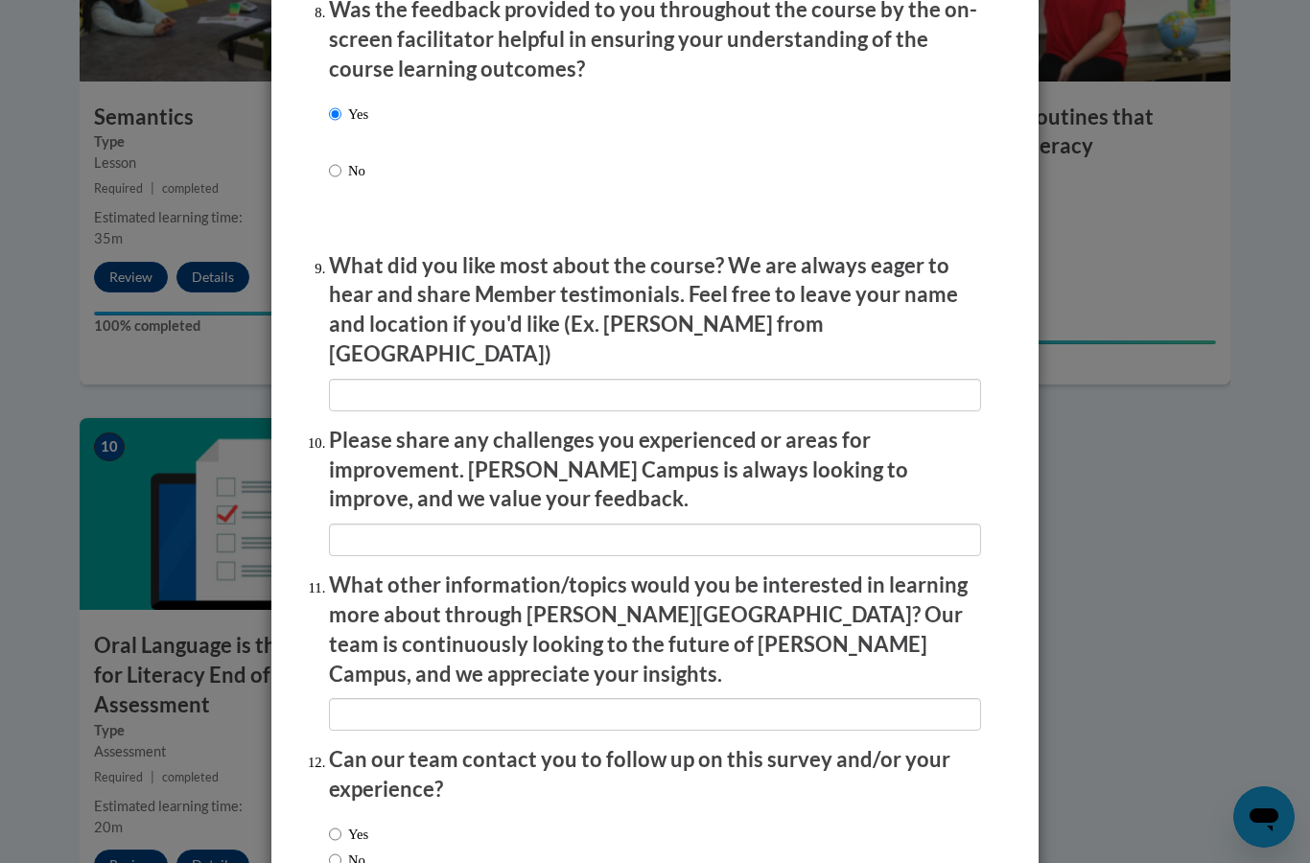
scroll to position [3010, 0]
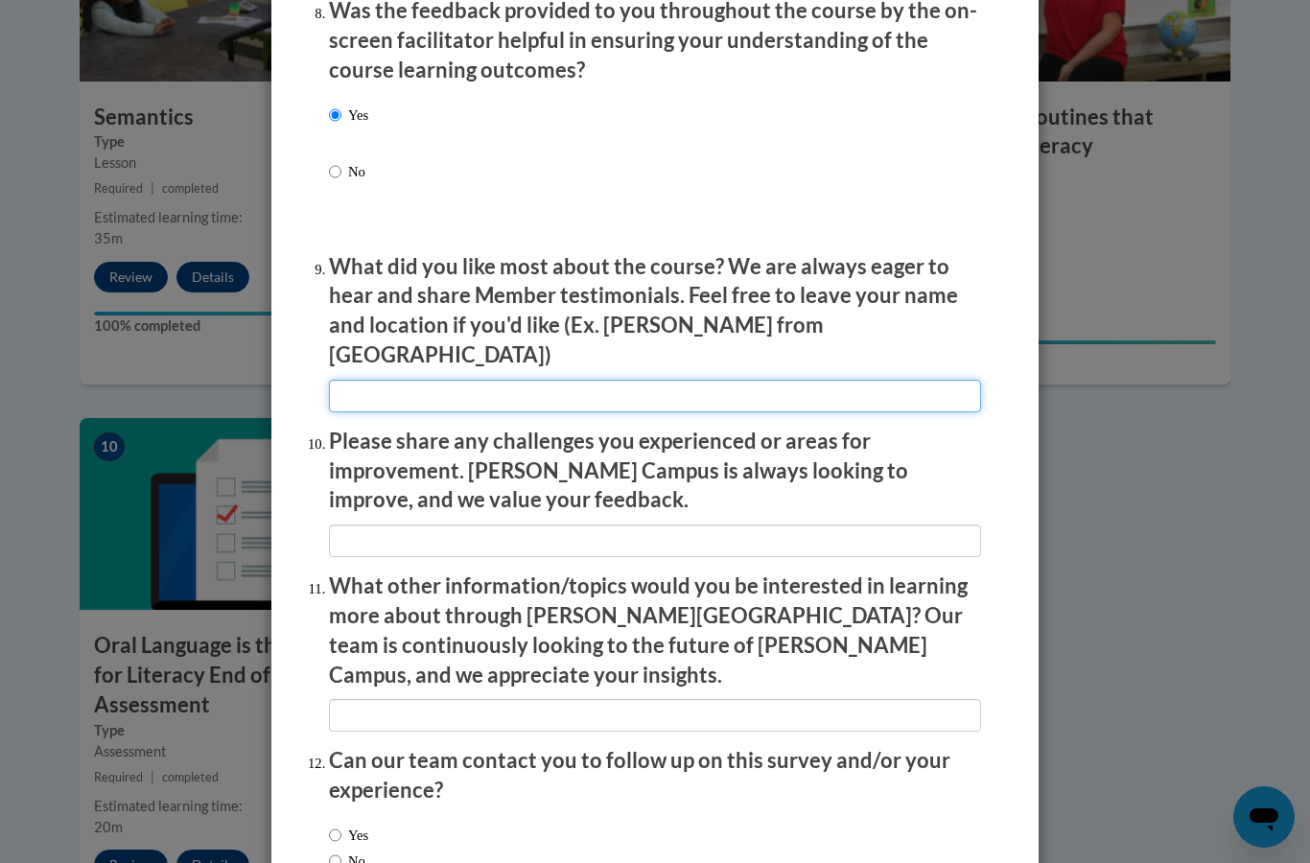
click at [643, 380] on input "textbox" at bounding box center [655, 396] width 652 height 33
type input "Bb"
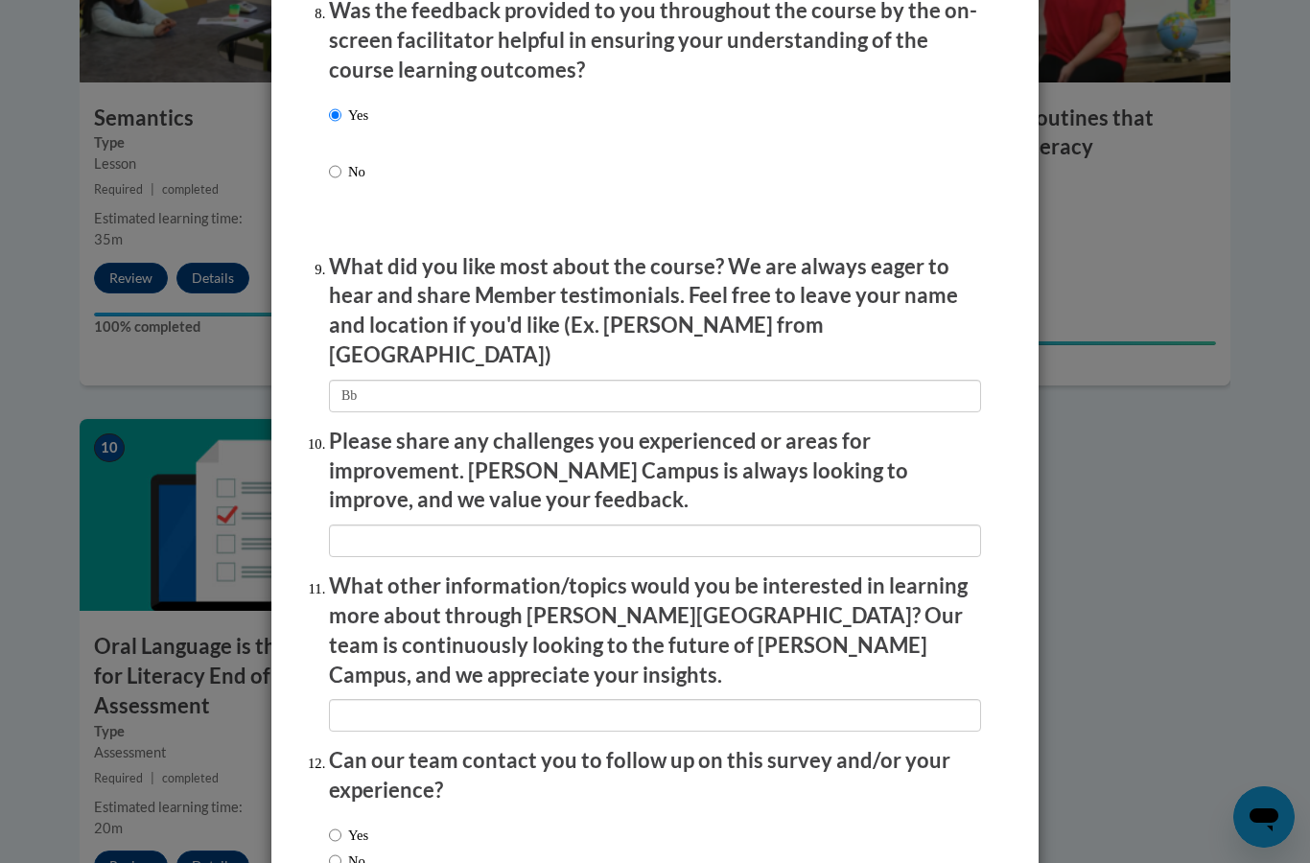
click at [1162, 747] on div "Feedback Questionnaire Rate Course Comments [PERSON_NAME] Campus End of Course …" at bounding box center [655, 431] width 1310 height 863
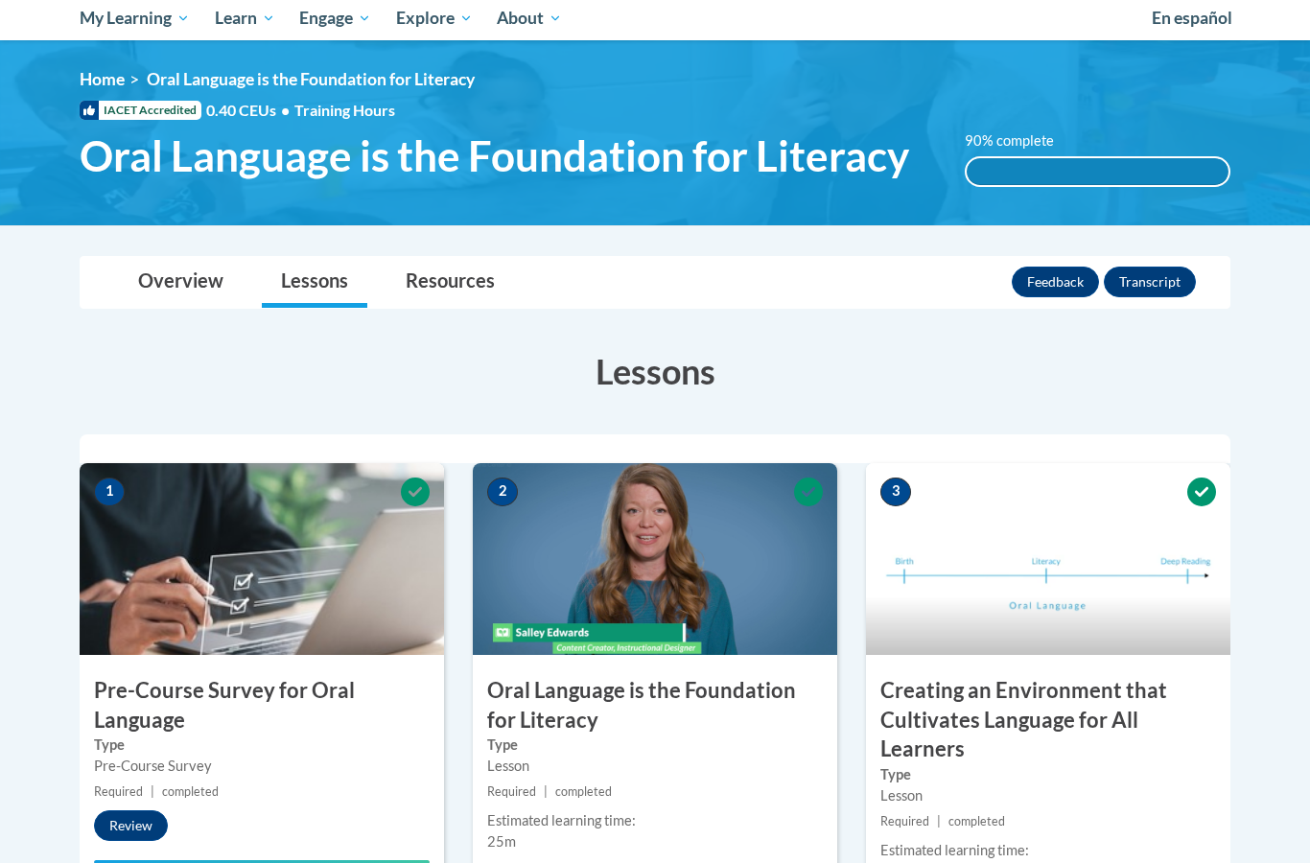
scroll to position [0, 0]
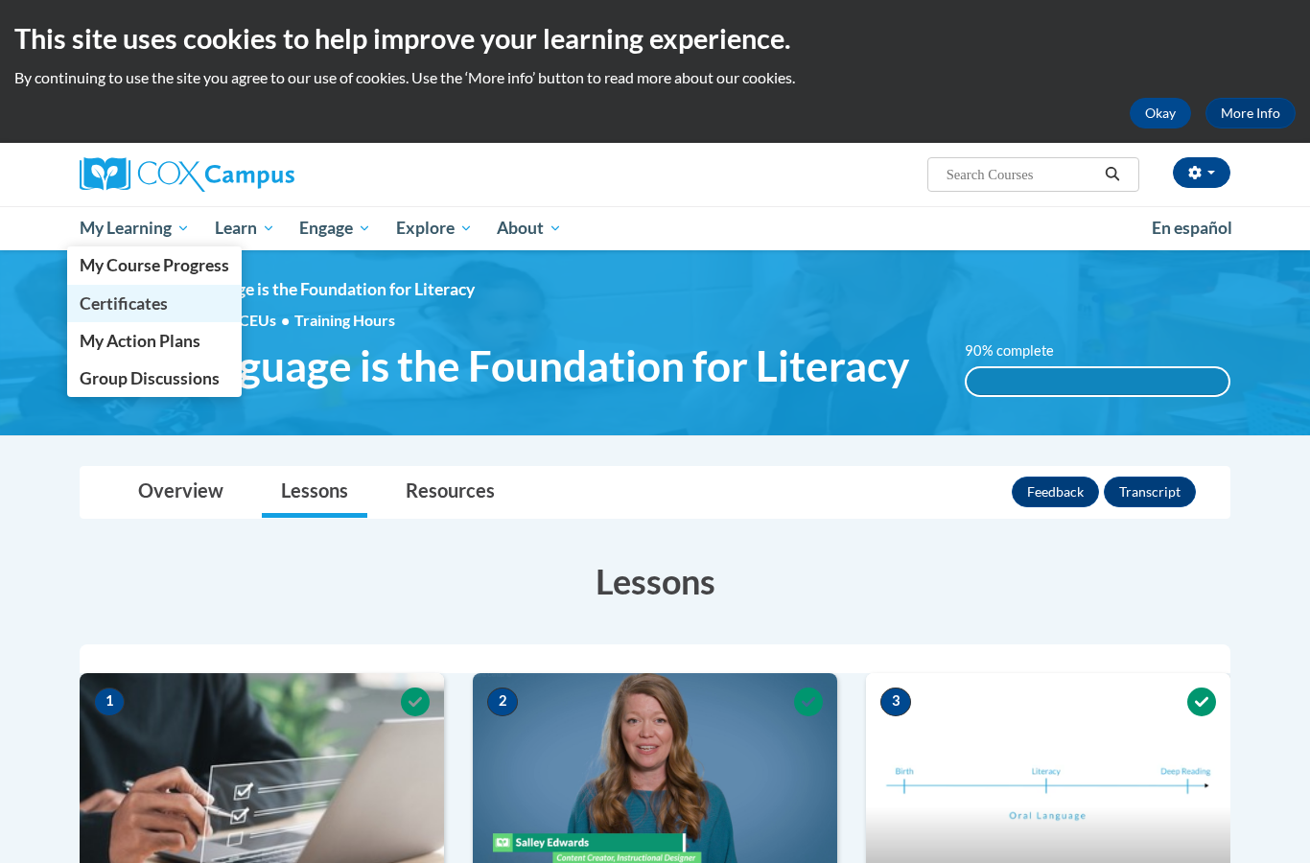
click at [142, 301] on span "Certificates" at bounding box center [124, 303] width 88 height 20
